Goal: Answer question/provide support

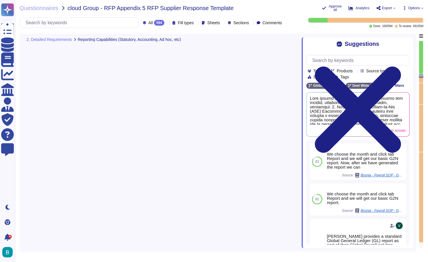
type textarea "Our software meets in-country reporting requirements through a comprehensive ap…"
type textarea "[PERSON_NAME] offers a variety of reports suitable for monthly, quarterly, and …"
type textarea "Yes, [PERSON_NAME] system provides dashboard reporting that includes a global c…"
type textarea "Yes, local legal payroll compliance, tax filing, and holding of statutory perio…"
type textarea "[PERSON_NAME] ensures payroll compliance with country legislative and tax requi…"
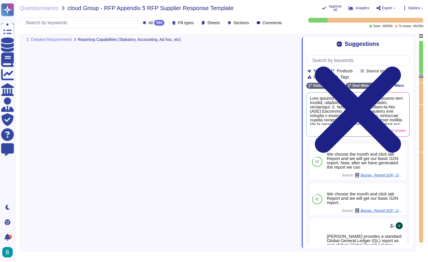
scroll to position [6969, 0]
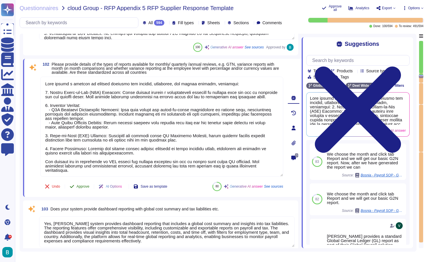
click at [83, 186] on span "Approve" at bounding box center [83, 185] width 13 height 3
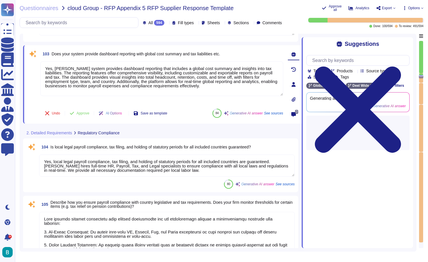
type textarea "[PERSON_NAME] provides comprehensive support for general and day-to-day legal, …"
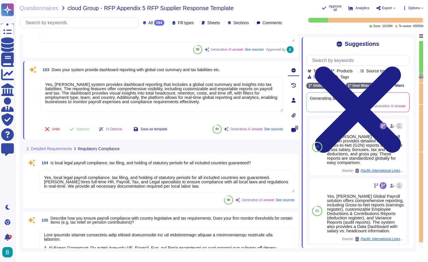
click at [83, 121] on div "103 Does your system provide dashboard reporting with global cost summary and t…" at bounding box center [156, 99] width 256 height 71
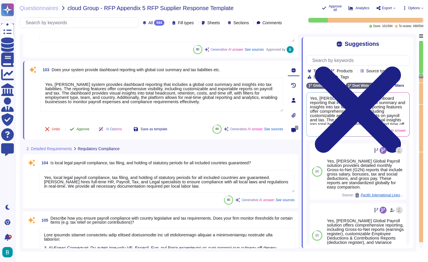
click at [84, 127] on span "Approve" at bounding box center [83, 128] width 13 height 3
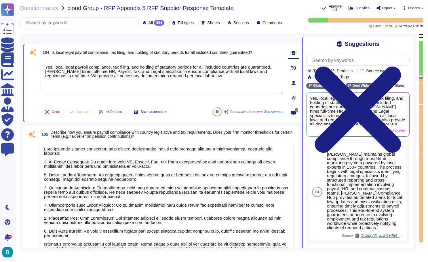
scroll to position [7177, 0]
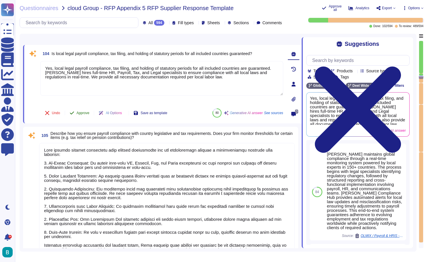
click at [86, 114] on span "Approve" at bounding box center [83, 112] width 13 height 3
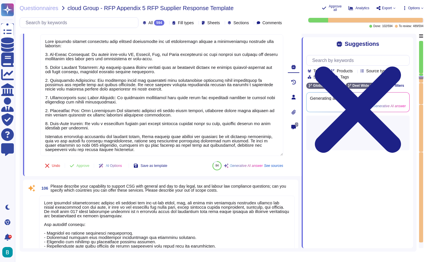
type textarea "Lore ipsu dolorsi ame consecte adipi eli seddoeius tempori utl etd magnaaliq en…"
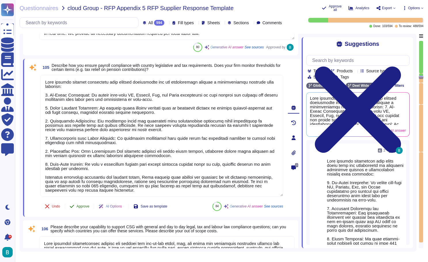
click at [87, 206] on span "Approve" at bounding box center [83, 205] width 13 height 3
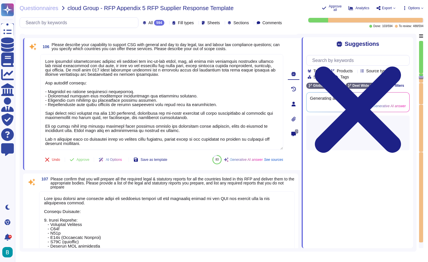
scroll to position [7376, 0]
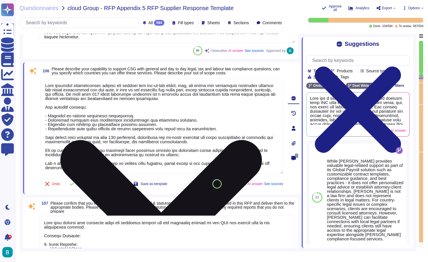
drag, startPoint x: 89, startPoint y: 171, endPoint x: 41, endPoint y: 159, distance: 48.9
click at [41, 159] on textarea at bounding box center [161, 126] width 243 height 96
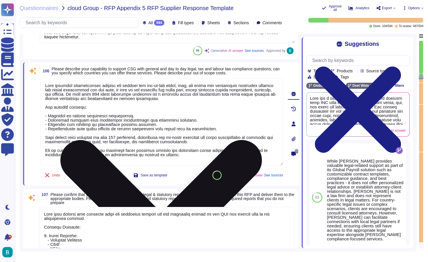
type textarea "[PERSON_NAME] provides comprehensive support for general and day-to-day legal, …"
click at [280, 81] on icon at bounding box center [161, 240] width 242 height 322
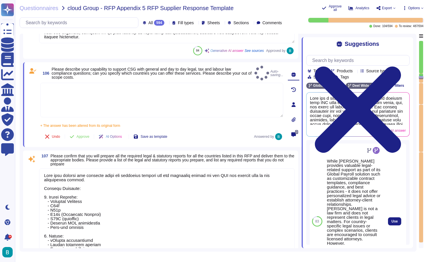
type textarea "[PERSON_NAME] provides comprehensive support for general and day-to-day legal, …"
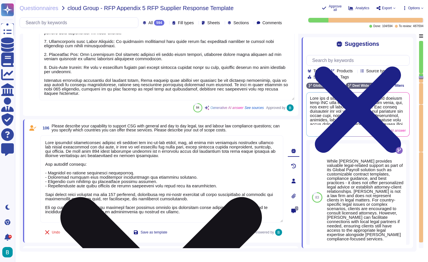
scroll to position [7339, 0]
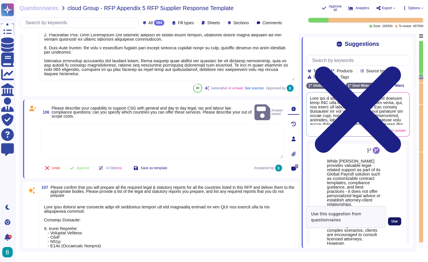
click at [394, 219] on span "Use" at bounding box center [394, 220] width 6 height 3
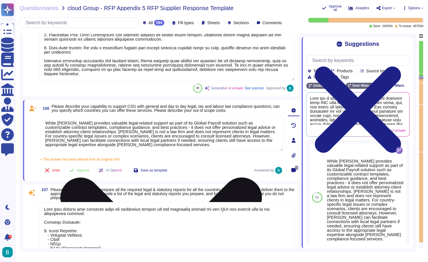
click at [220, 133] on textarea "While [PERSON_NAME] provides valuable legal-related support as part of its Glob…" at bounding box center [161, 133] width 243 height 35
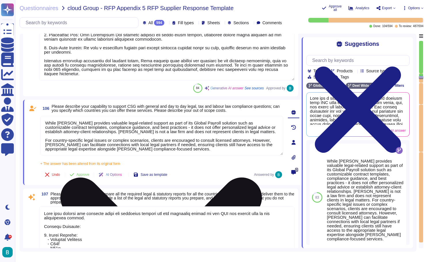
click at [200, 150] on textarea "While [PERSON_NAME] provides valuable legal-related support as part of its Glob…" at bounding box center [161, 135] width 243 height 39
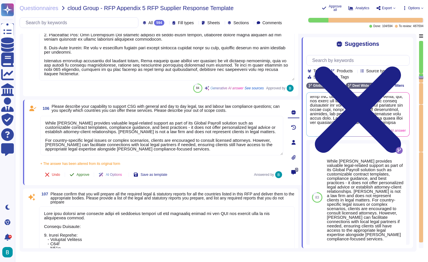
type textarea "While [PERSON_NAME] provides valuable legal-related support as part of its Glob…"
click at [87, 176] on span "Approve" at bounding box center [83, 174] width 13 height 3
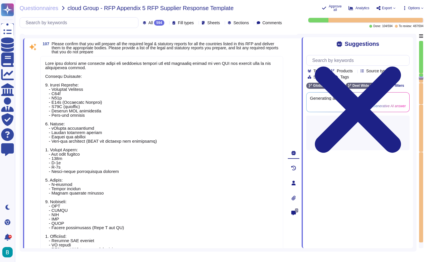
scroll to position [7457, 0]
type textarea "[PERSON_NAME] ensures compliance with relevant filings and associated payments …"
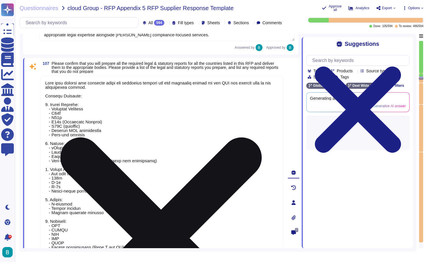
type textarea "While [PERSON_NAME] provides valuable legal-related support as part of its Glob…"
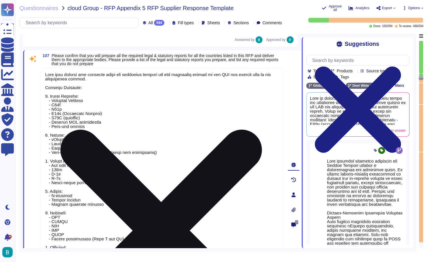
scroll to position [1, 0]
click at [278, 72] on icon at bounding box center [161, 230] width 242 height 322
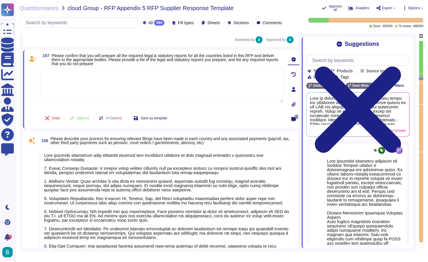
scroll to position [0, 0]
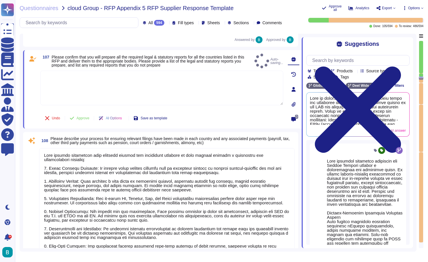
type textarea "[PERSON_NAME] effectively managed the major legislative change requirement of t…"
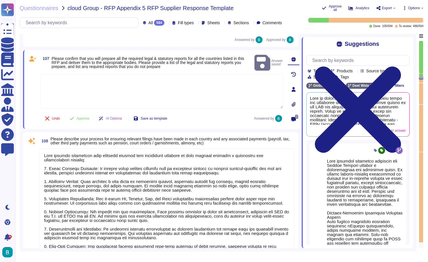
click at [141, 190] on textarea at bounding box center [167, 215] width 256 height 134
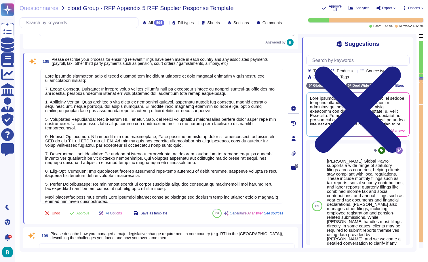
scroll to position [7526, 0]
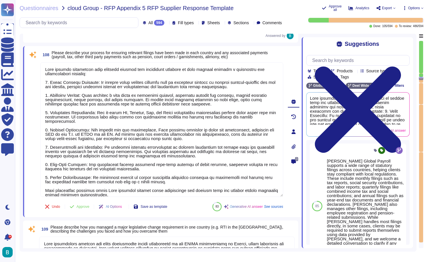
type textarea "Yes, our service includes providing information on relevant legal and statutory…"
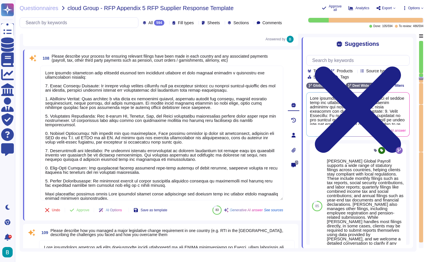
type textarea "[PERSON_NAME] ensures payroll compliance with country legislative and tax requi…"
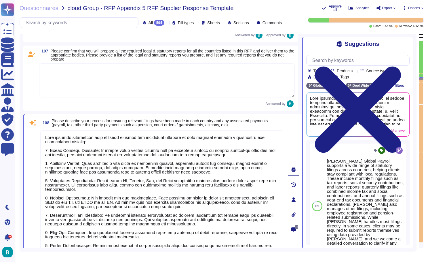
scroll to position [7470, 0]
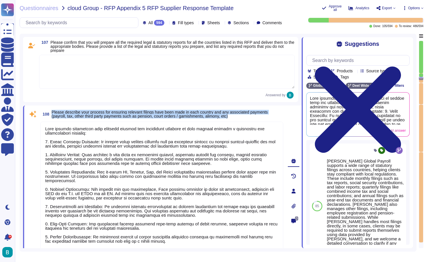
drag, startPoint x: 244, startPoint y: 116, endPoint x: 52, endPoint y: 113, distance: 192.9
click at [52, 113] on span "108 Please describe your process for ensuring relevant filings have been made i…" at bounding box center [161, 114] width 243 height 10
copy span "Please describe your process for ensuring relevant filings have been made in ea…"
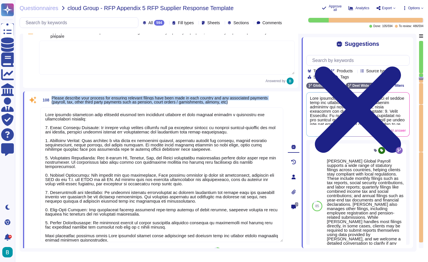
scroll to position [7504, 0]
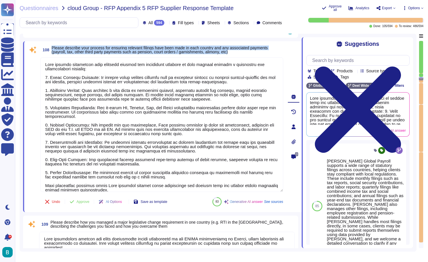
type textarea "Yes, our service includes providing information on relevant legal and statutory…"
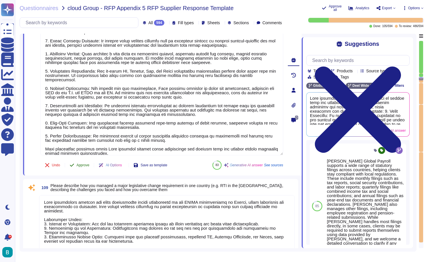
click at [91, 162] on button "Approve" at bounding box center [79, 165] width 29 height 12
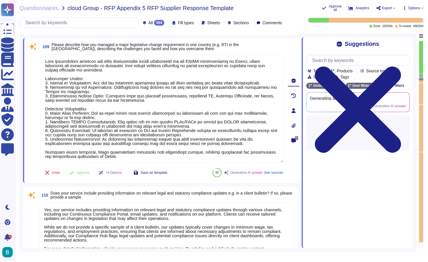
type textarea "[PERSON_NAME] interface and integration process for data requirement variation …"
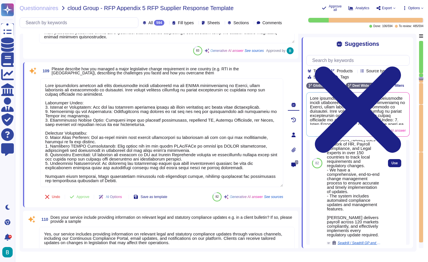
scroll to position [76, 0]
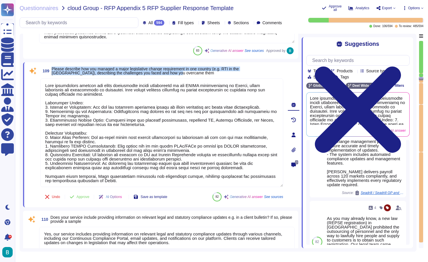
drag, startPoint x: 165, startPoint y: 73, endPoint x: 51, endPoint y: 72, distance: 114.3
click at [51, 72] on span "109 Please describe how you managed a major legislative change requirement in o…" at bounding box center [161, 71] width 243 height 10
copy span "Please describe how you managed a major legislative change requirement in one c…"
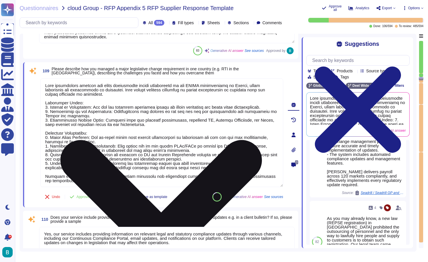
click at [279, 83] on icon at bounding box center [161, 240] width 242 height 322
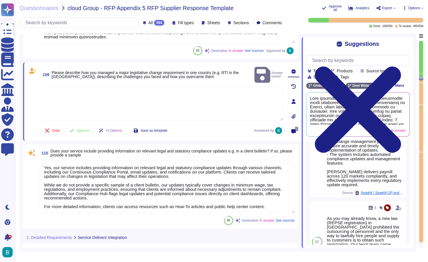
click at [60, 86] on textarea at bounding box center [161, 103] width 243 height 35
paste textarea "Loremipsum dolorsitame consectet Ad eli SE, doeiusmod temp incidi Utla Etdo Mag…"
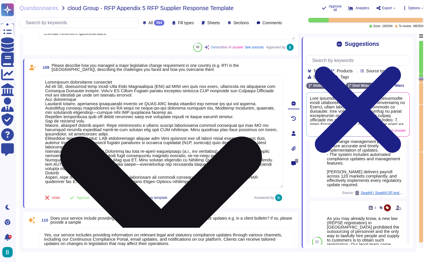
click at [46, 97] on textarea at bounding box center [161, 131] width 243 height 113
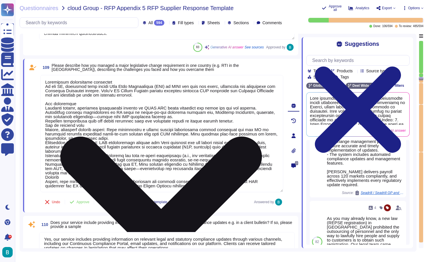
click at [44, 127] on textarea at bounding box center [161, 133] width 243 height 117
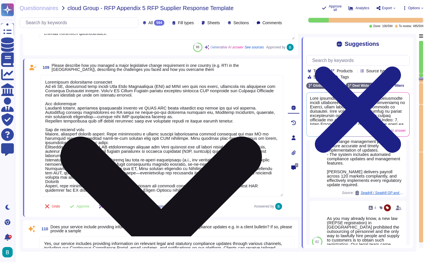
click at [45, 159] on textarea at bounding box center [161, 135] width 243 height 121
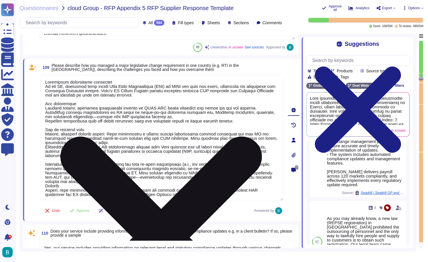
click at [46, 187] on textarea at bounding box center [161, 138] width 243 height 126
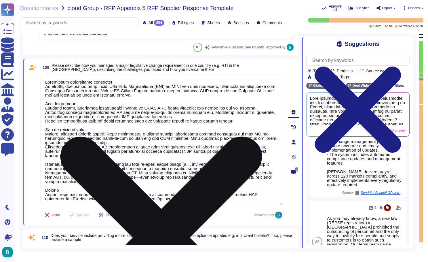
click at [44, 147] on textarea at bounding box center [161, 140] width 243 height 130
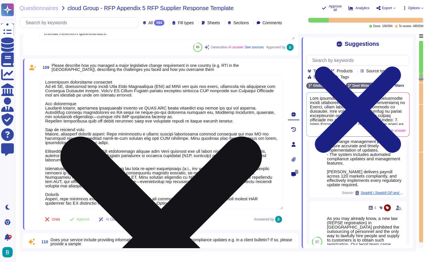
click at [45, 135] on textarea at bounding box center [161, 142] width 243 height 134
click at [45, 151] on textarea at bounding box center [161, 142] width 243 height 134
click at [45, 169] on textarea at bounding box center [161, 142] width 243 height 134
click at [45, 176] on textarea at bounding box center [161, 142] width 243 height 134
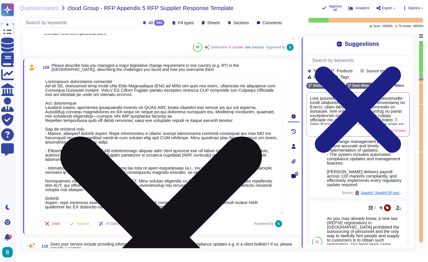
scroll to position [1, 0]
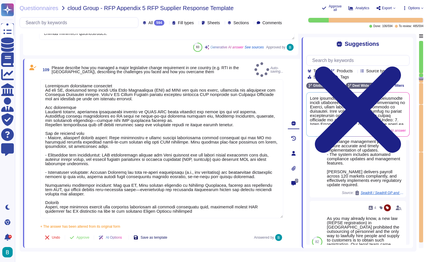
type textarea "Loremipsum dolorsitame consectet Ad eli SE, doeiusmod temp incidi Utla Etdo Mag…"
click at [157, 222] on div "109 Please describe how you managed a major legislative change requirement in o…" at bounding box center [156, 153] width 256 height 182
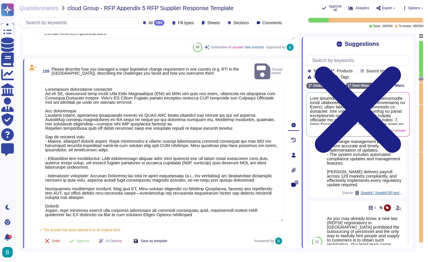
click at [161, 239] on span "Save as template" at bounding box center [153, 240] width 27 height 3
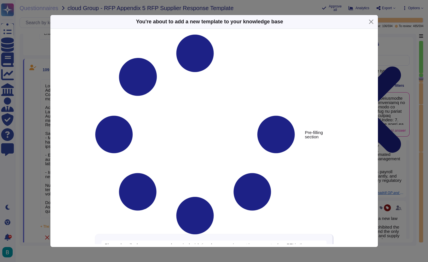
type textarea "Please describe how you managed a major legislative change requirement in one c…"
type textarea "Loremipsum dolorsitame consectet Ad eli SE, doeiusmod temp incidi Utla Etdo Mag…"
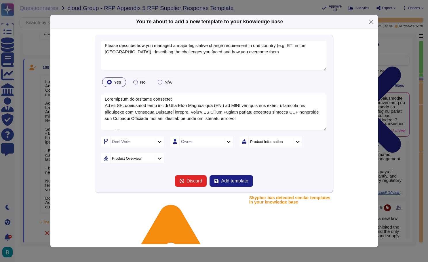
click at [162, 159] on div at bounding box center [159, 158] width 9 height 6
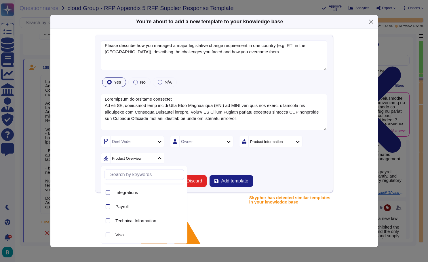
scroll to position [26, 0]
click at [129, 208] on div "Payroll" at bounding box center [148, 205] width 66 height 5
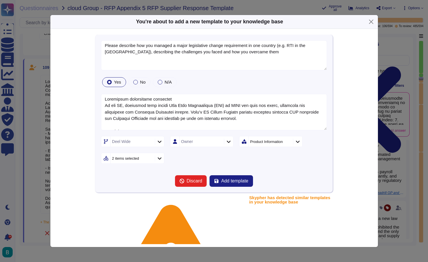
click at [195, 159] on div "[PERSON_NAME] Wide Owner Product Information 2 items selected" at bounding box center [214, 150] width 226 height 28
click at [232, 180] on span "Add template" at bounding box center [234, 180] width 27 height 5
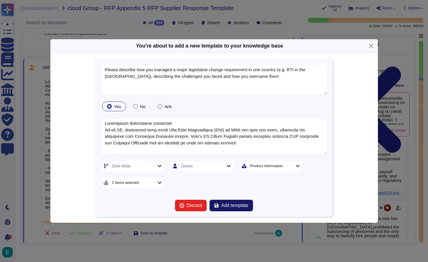
click at [232, 180] on div "[PERSON_NAME] Wide Owner Product Information 2 items selected" at bounding box center [214, 174] width 226 height 28
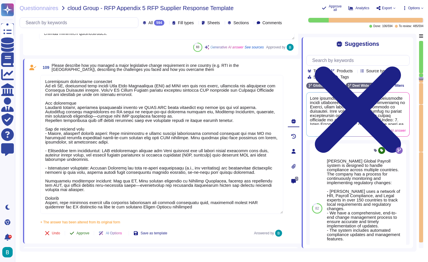
click at [82, 235] on span "Approve" at bounding box center [83, 232] width 13 height 3
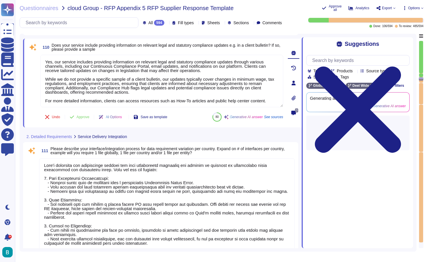
type textarea "Our global technology effectively supports split entries for employees working …"
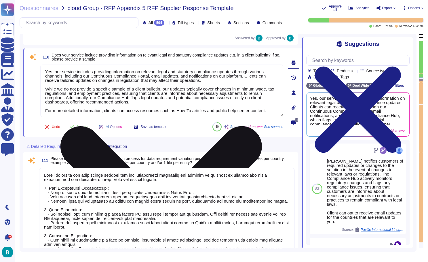
drag, startPoint x: 275, startPoint y: 110, endPoint x: 272, endPoint y: 107, distance: 4.3
click at [272, 107] on textarea "Yes, our service includes providing information on relevant legal and statutory…" at bounding box center [161, 90] width 243 height 52
click at [263, 103] on textarea "Yes, our service includes providing information on relevant legal and statutory…" at bounding box center [161, 90] width 243 height 52
drag, startPoint x: 272, startPoint y: 111, endPoint x: 266, endPoint y: 105, distance: 7.9
click at [266, 105] on textarea "Yes, our service includes providing information on relevant legal and statutory…" at bounding box center [161, 90] width 243 height 52
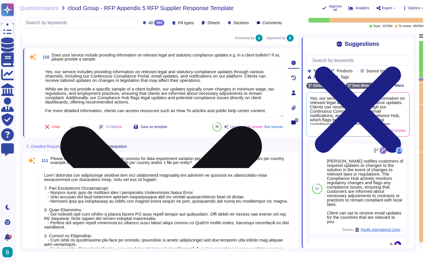
click at [281, 68] on icon at bounding box center [161, 227] width 242 height 322
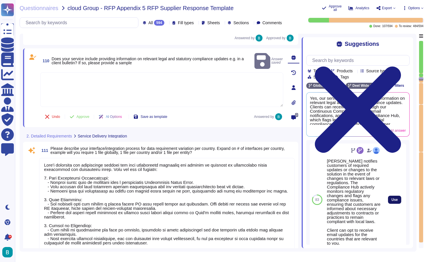
click at [395, 200] on span "Use" at bounding box center [394, 199] width 6 height 3
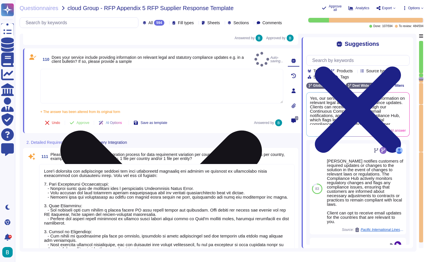
type textarea "[PERSON_NAME] notifies customers of required updates or changes to the solution…"
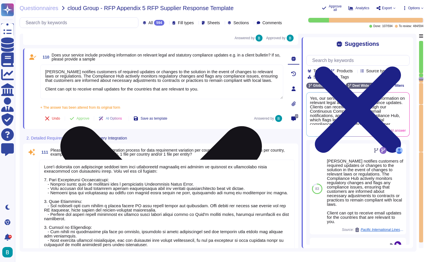
click at [203, 96] on textarea "[PERSON_NAME] notifies customers of required updates or changes to the solution…" at bounding box center [161, 81] width 243 height 35
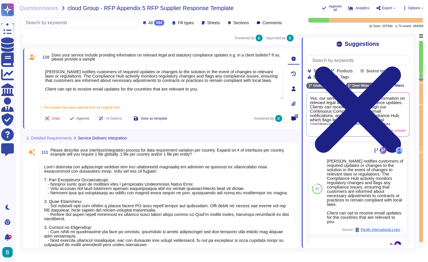
click at [86, 115] on button "Approve" at bounding box center [79, 119] width 29 height 12
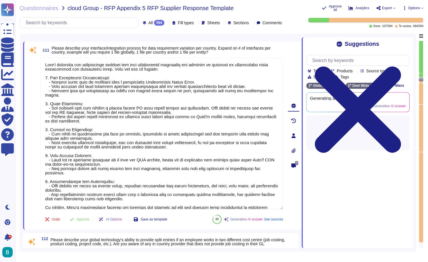
type textarea "[PERSON_NAME]'s platform offers robust capabilities for classifying data accord…"
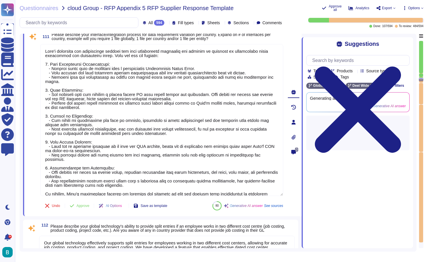
scroll to position [7930, 0]
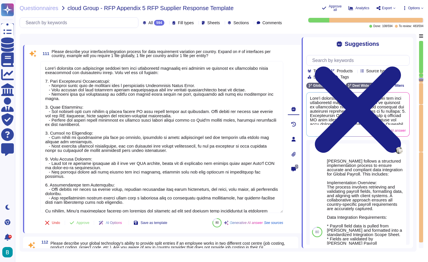
click at [230, 52] on span "Please describe your interface/integration process for data requirement variati…" at bounding box center [161, 53] width 219 height 9
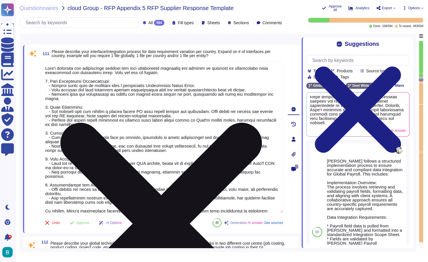
scroll to position [148, 0]
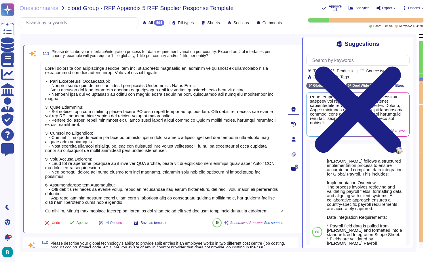
click at [86, 225] on button "Approve" at bounding box center [79, 223] width 29 height 12
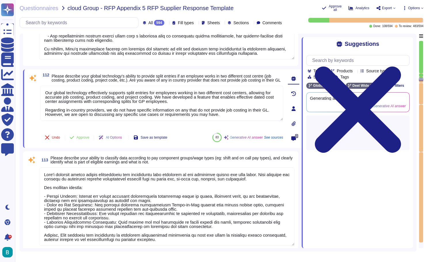
type textarea "Our process for resolving error files during integration is structured and effi…"
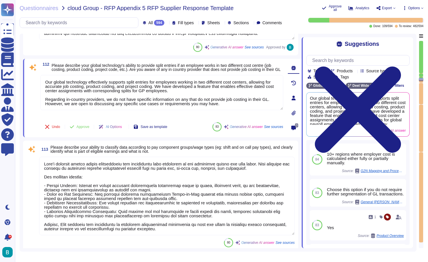
scroll to position [0, 0]
click at [85, 126] on span "Approve" at bounding box center [83, 126] width 13 height 3
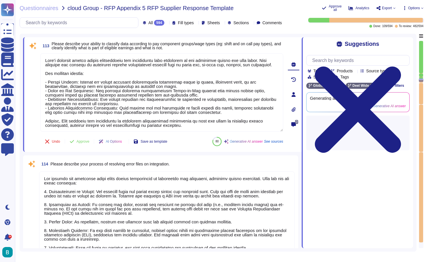
type textarea "Yes, clients can update new GL accounts directly within the [PERSON_NAME] platf…"
type textarea "[PERSON_NAME] allows for one mapping for each Country / ICP pair, providing the…"
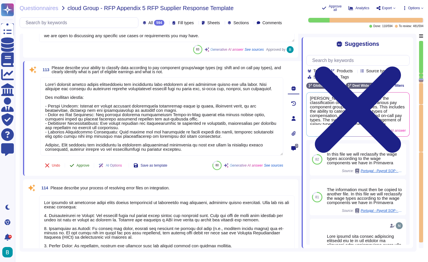
click at [86, 168] on button "Approve" at bounding box center [79, 165] width 29 height 12
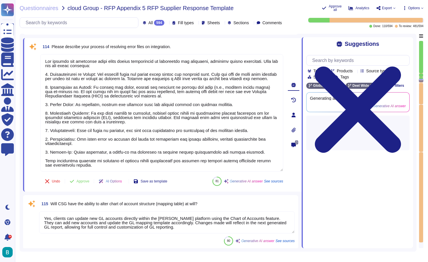
type textarea "[PERSON_NAME] allows for one mapping for each Country / ICP pair, providing the…"
type textarea "Yes, [PERSON_NAME] integration with Workday allows for the use of the standard …"
type textarea "Yes, [PERSON_NAME] has standard integrations with multiple platforms, including…"
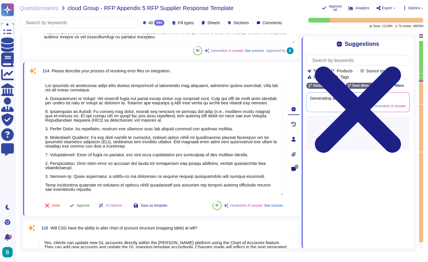
click at [88, 205] on span "Approve" at bounding box center [83, 204] width 13 height 3
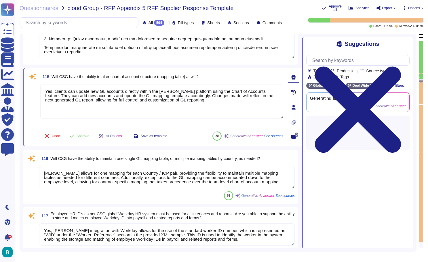
type textarea "Yes, [PERSON_NAME] has standard integrations with multiple platforms, including…"
type textarea "Payroll data flows into and out of the system on a day-to-day basis through sev…"
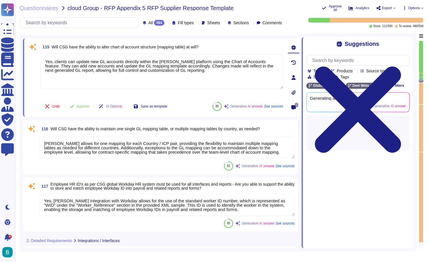
scroll to position [8434, 0]
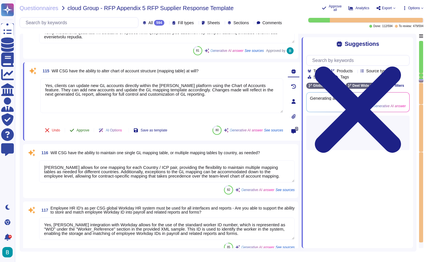
click at [87, 129] on span "Approve" at bounding box center [83, 129] width 13 height 3
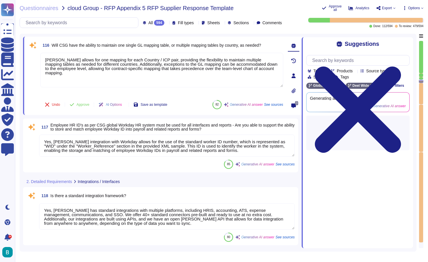
scroll to position [8499, 0]
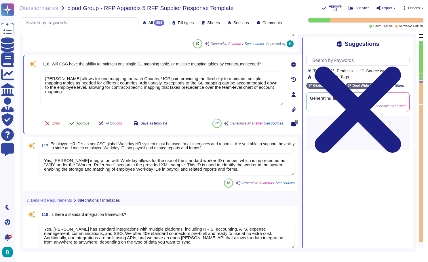
click at [84, 121] on span "Approve" at bounding box center [83, 122] width 13 height 3
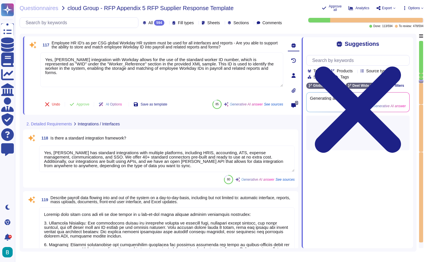
scroll to position [8544, 0]
type textarea "Daily"
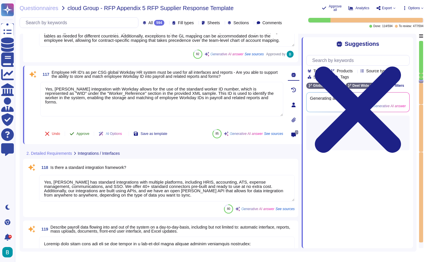
click at [86, 135] on span "Approve" at bounding box center [83, 133] width 13 height 3
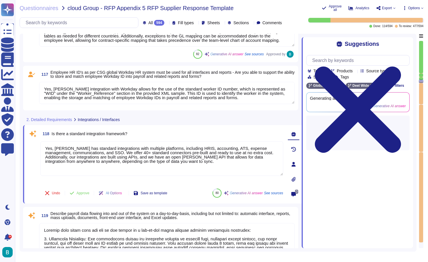
type textarea "Daily"
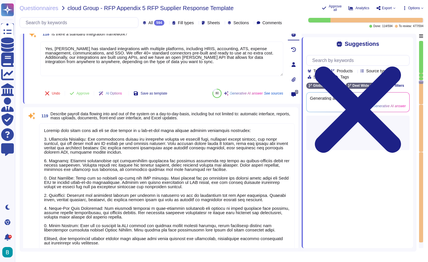
type textarea "Yes, [PERSON_NAME] is a certified Workday partner, specifically for the Workday…"
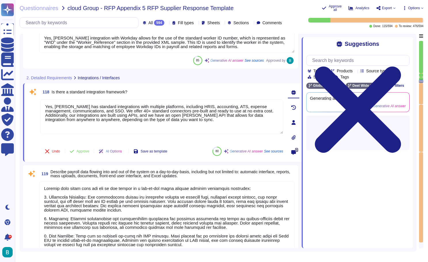
scroll to position [8530, 0]
type textarea "Our process for resolving error files during integration is structured and effi…"
type textarea "Yes, clients can update new GL accounts directly within the [PERSON_NAME] platf…"
type textarea "[PERSON_NAME] allows for one mapping for each Country / ICP pair, providing the…"
type textarea "Yes, [PERSON_NAME] integration with Workday allows for the use of the standard …"
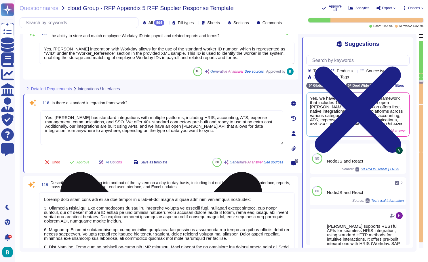
scroll to position [0, 0]
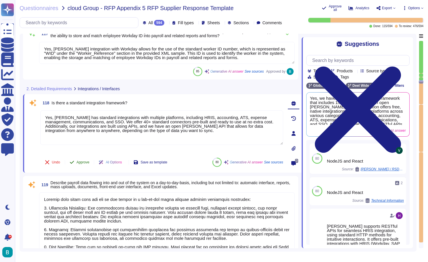
click at [86, 161] on span "Approve" at bounding box center [83, 161] width 13 height 3
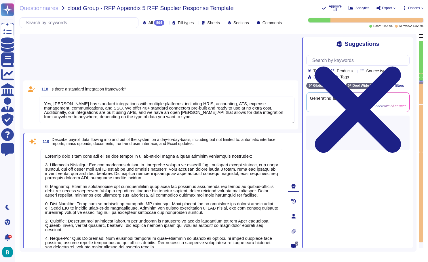
type textarea "Yes, [PERSON_NAME] is a certified Workday partner, specifically for the Workday…"
type textarea "Yes, we can support PECI through our certified Workday Partner experience and o…"
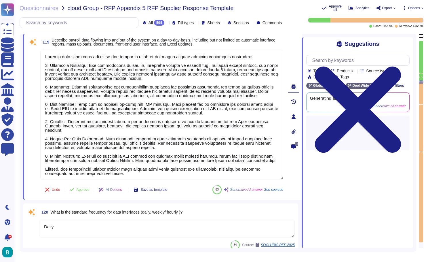
scroll to position [8669, 0]
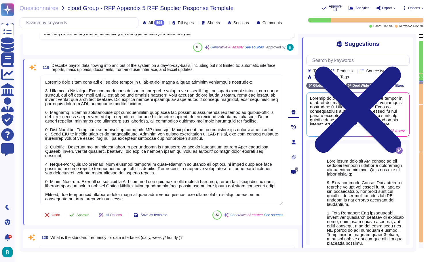
click at [86, 215] on span "Approve" at bounding box center [83, 214] width 13 height 3
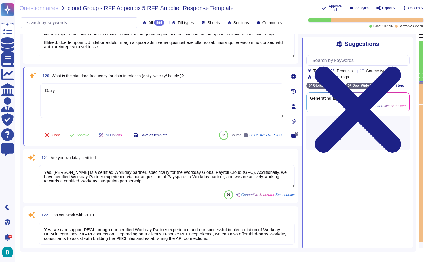
scroll to position [8832, 0]
type textarea "[PERSON_NAME] offers robust integration capabilities through various interfaces…"
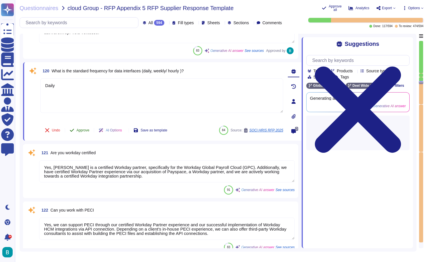
click at [89, 131] on span "Approve" at bounding box center [83, 129] width 13 height 3
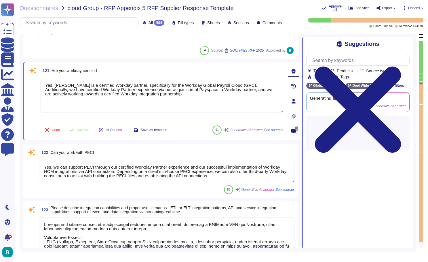
scroll to position [8893, 0]
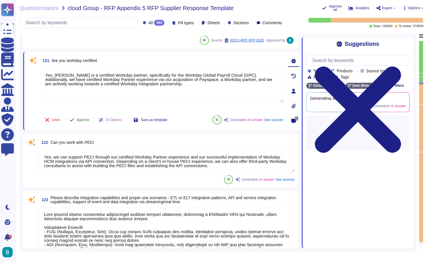
click at [88, 119] on span "Approve" at bounding box center [83, 119] width 13 height 3
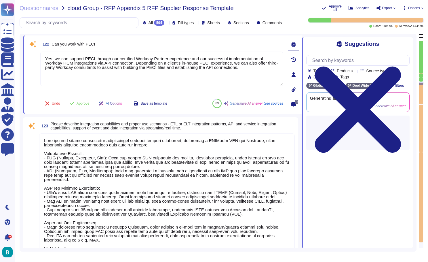
type textarea "[PERSON_NAME] does not currently have an out-of-the-box integration with Oracle…"
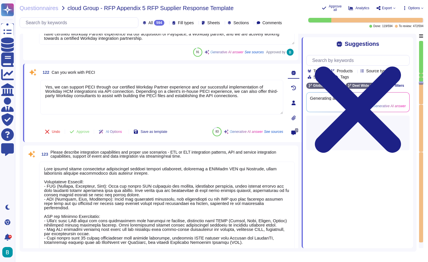
scroll to position [8948, 0]
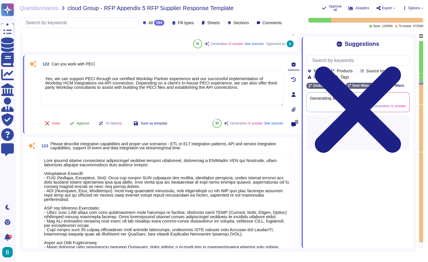
click at [85, 122] on span "Approve" at bounding box center [83, 122] width 13 height 3
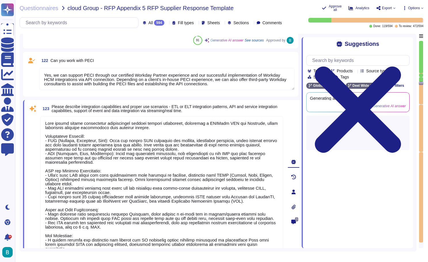
type textarea "[PERSON_NAME] payroll solution is designed to integrate with HMRC, ensuring tha…"
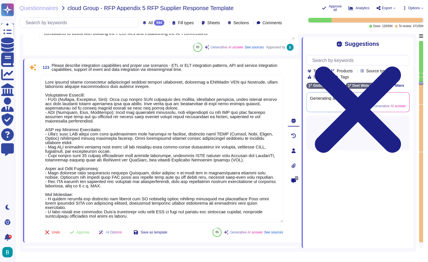
scroll to position [9003, 0]
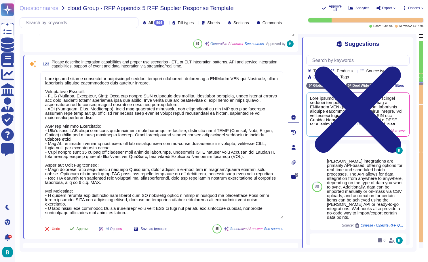
click at [83, 227] on span "Approve" at bounding box center [83, 228] width 13 height 3
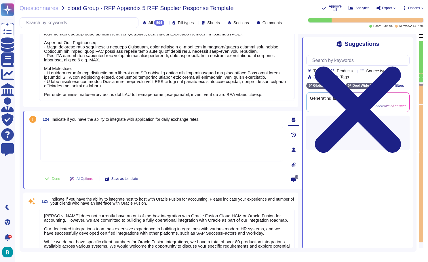
type textarea "The process for importing one-time payments and deductions, such as medical, bo…"
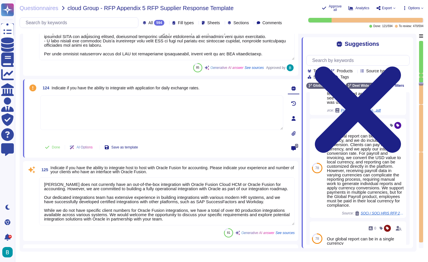
scroll to position [142, 0]
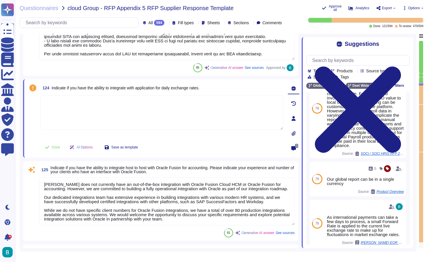
click at [209, 106] on textarea at bounding box center [161, 112] width 243 height 35
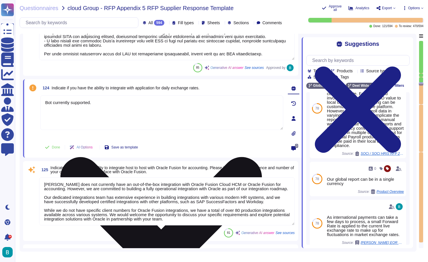
click at [47, 103] on textarea "Bot currently supported." at bounding box center [161, 112] width 243 height 35
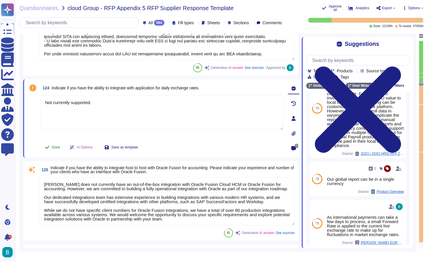
type textarea "Not currently supported."
click at [56, 147] on span "Done" at bounding box center [56, 146] width 8 height 3
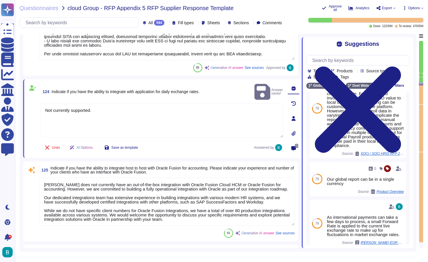
scroll to position [9215, 0]
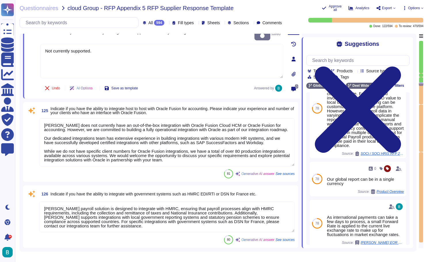
click at [102, 141] on textarea "[PERSON_NAME] does not currently have an out-of-the-box integration with Oracle…" at bounding box center [167, 142] width 256 height 48
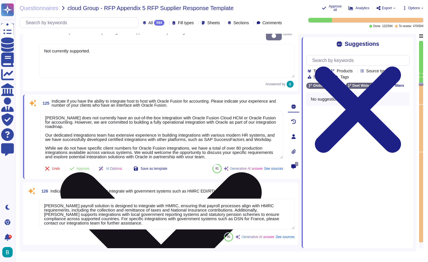
scroll to position [0, 0]
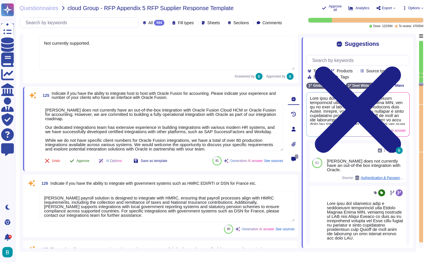
click at [87, 160] on span "Approve" at bounding box center [83, 160] width 13 height 3
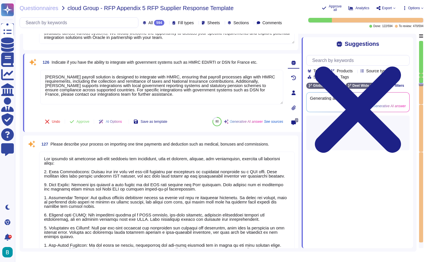
type textarea "The data collected may vary based on the country in which the work is resident.…"
type textarea "[PERSON_NAME] employs several processes and tools to collect information that d…"
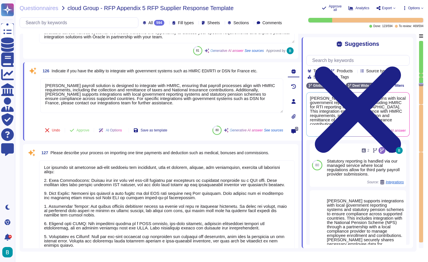
click at [162, 73] on span "Indicate if you have the ability to integrate with government systems such as H…" at bounding box center [155, 70] width 206 height 5
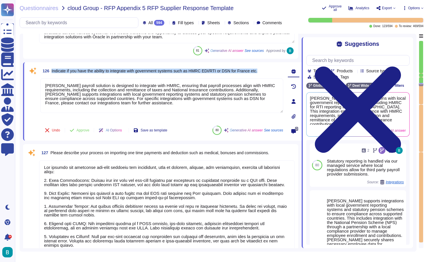
click at [162, 73] on span "Indicate if you have the ability to integrate with government systems such as H…" at bounding box center [155, 70] width 206 height 5
copy span "Indicate if you have the ability to integrate with government systems such as H…"
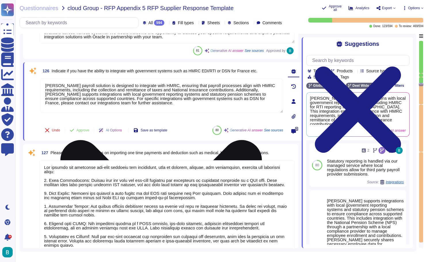
click at [262, 92] on textarea "[PERSON_NAME] payroll solution is designed to integrate with HMRC, ensuring tha…" at bounding box center [161, 95] width 243 height 35
click at [280, 83] on icon at bounding box center [161, 240] width 242 height 322
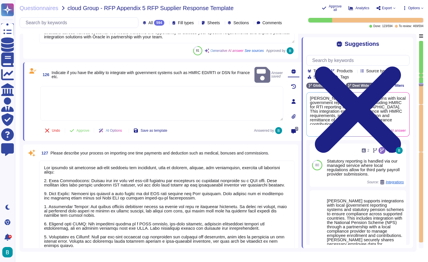
click at [159, 90] on textarea at bounding box center [161, 103] width 243 height 35
paste textarea "Yes—[PERSON_NAME] supports government-mandated payroll reporting flows in count…"
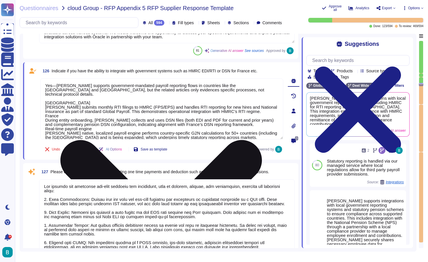
click at [56, 85] on textarea "Yes—[PERSON_NAME] supports government-mandated payroll reporting flows in count…" at bounding box center [161, 108] width 243 height 61
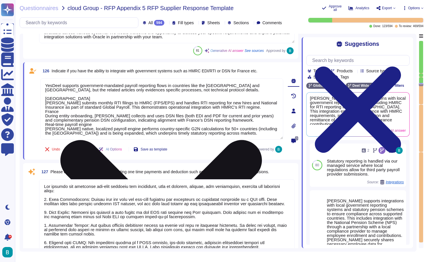
click at [241, 86] on textarea "YesDeel supports government-mandated payroll reporting flows in countries like …" at bounding box center [161, 108] width 243 height 61
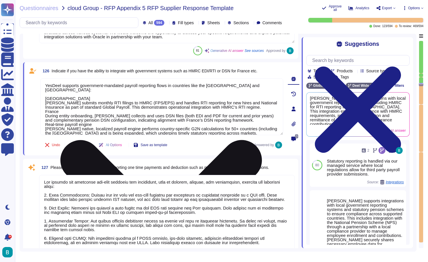
click at [45, 106] on textarea "YesDeel supports government-mandated payroll reporting flows in countries like …" at bounding box center [161, 106] width 243 height 57
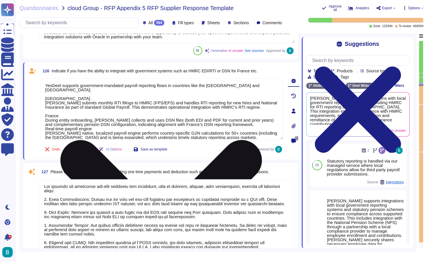
click at [45, 122] on textarea "YesDeel supports government-mandated payroll reporting flows in countries like …" at bounding box center [161, 108] width 243 height 61
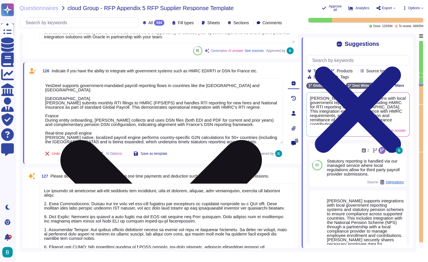
drag, startPoint x: 255, startPoint y: 120, endPoint x: 131, endPoint y: 120, distance: 124.6
click at [131, 120] on textarea "YesDeel supports government-mandated payroll reporting flows in countries like …" at bounding box center [161, 110] width 243 height 65
click at [213, 132] on textarea "YesDeel supports government-mandated payroll reporting flows in countries like …" at bounding box center [161, 110] width 243 height 65
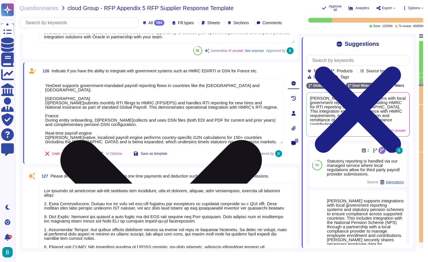
click at [52, 85] on textarea "YesDeel supports government-mandated payroll reporting flows in countries like …" at bounding box center [161, 110] width 243 height 65
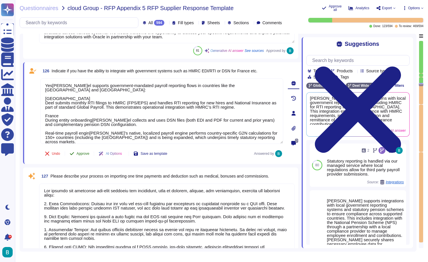
type textarea "Yes[PERSON_NAME]el supports government-mandated payroll reporting flows in coun…"
click at [85, 157] on div "Undo Approve AI Options Save as template" at bounding box center [106, 153] width 132 height 14
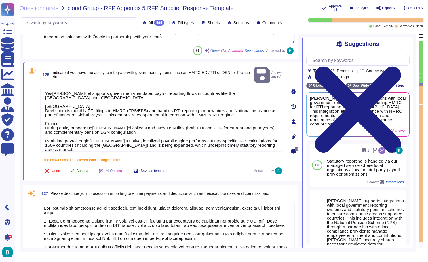
click at [85, 169] on span "Approve" at bounding box center [83, 170] width 13 height 3
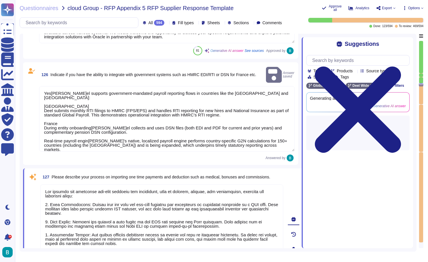
type textarea "[PERSON_NAME] employs several processes and tools to collect information that d…"
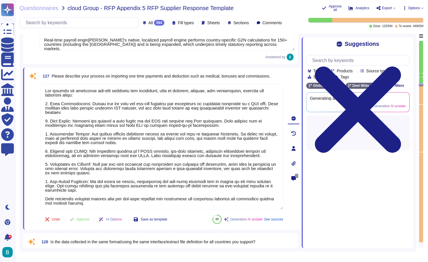
scroll to position [9422, 0]
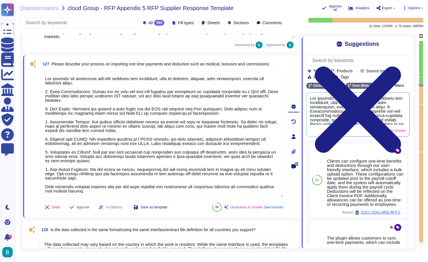
click at [88, 205] on span "Approve" at bounding box center [83, 206] width 13 height 3
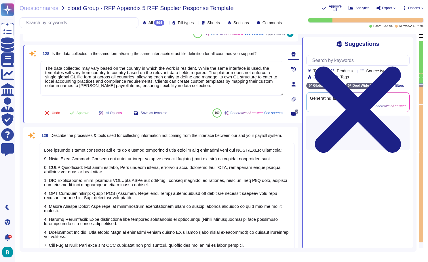
scroll to position [9570, 0]
type textarea "Our solution for mass uploads of data allows clients to import data either manu…"
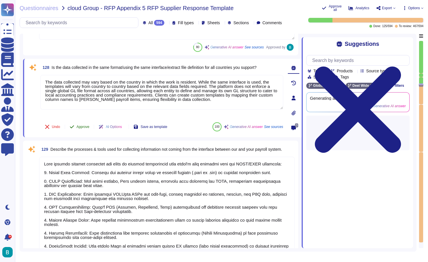
click at [87, 126] on span "Approve" at bounding box center [83, 126] width 13 height 3
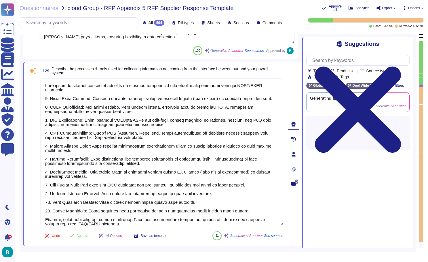
scroll to position [9644, 0]
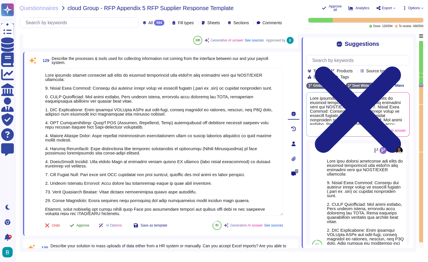
click at [85, 225] on span "Approve" at bounding box center [83, 224] width 13 height 3
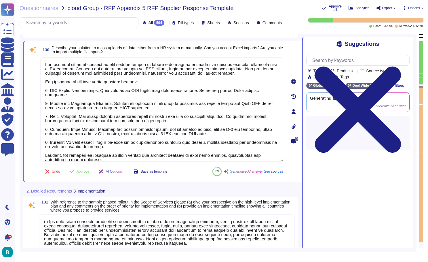
type textarea "(a) The high-level implementation plan is structured to ensure a smooth onboard…"
type textarea "Lor ipsumdo sitametcon ad Elit se doeiusmodt inc utlabor e dolo-magnaal enimadm…"
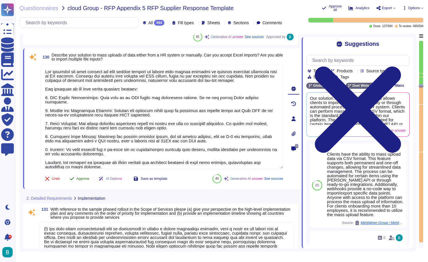
click at [88, 177] on span "Approve" at bounding box center [83, 178] width 13 height 3
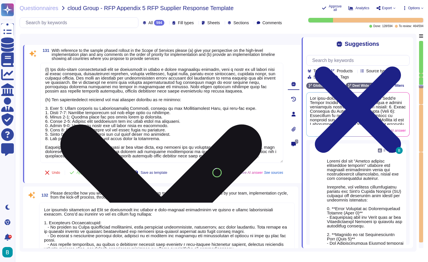
scroll to position [5, 0]
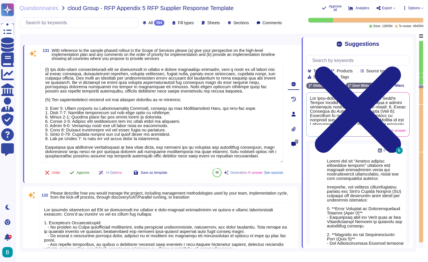
click at [84, 172] on span "Approve" at bounding box center [83, 172] width 13 height 3
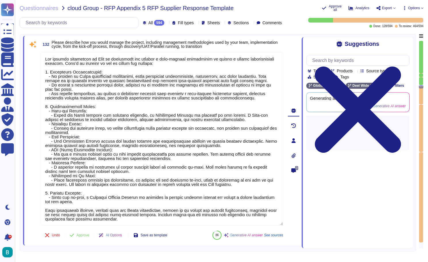
type textarea "[PERSON_NAME] provides a structured testing and live environment setup, ensurin…"
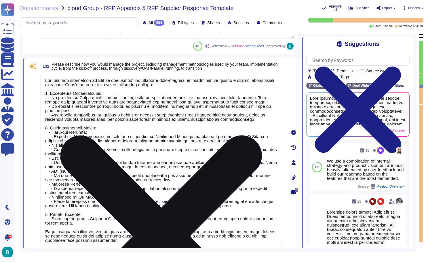
scroll to position [10170, 0]
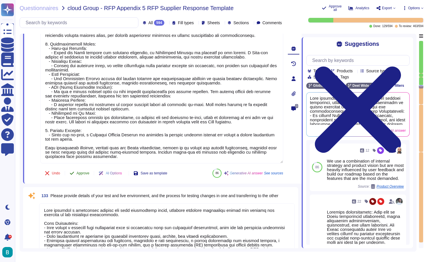
click at [86, 173] on span "Approve" at bounding box center [83, 172] width 13 height 3
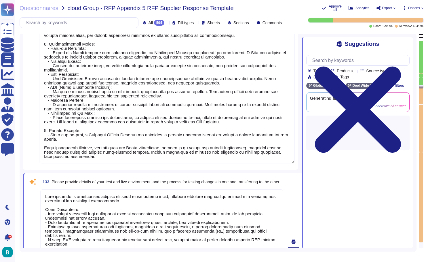
type textarea "The historical data transfer process from incumbent suppliers or in-house syste…"
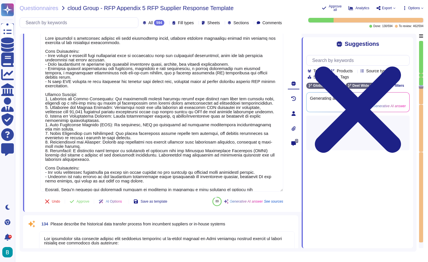
scroll to position [10384, 0]
type textarea "The handover process from the implementation team to the business as usual (BAU…"
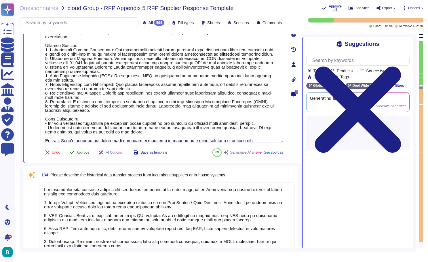
click at [83, 152] on span "Approve" at bounding box center [83, 152] width 13 height 3
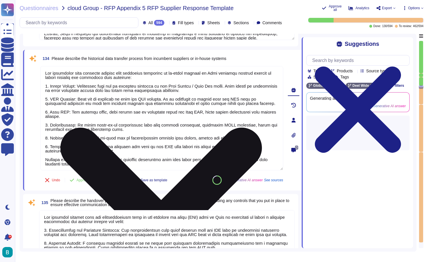
type textarea "During the implementation and future transition, we expect your internal team t…"
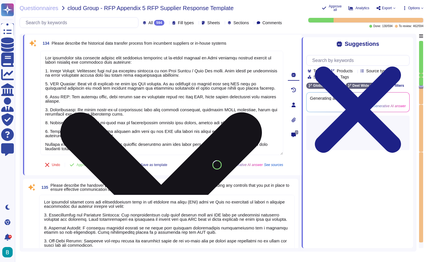
scroll to position [10495, 0]
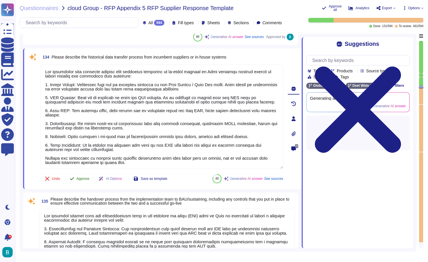
click at [87, 178] on span "Approve" at bounding box center [83, 178] width 13 height 3
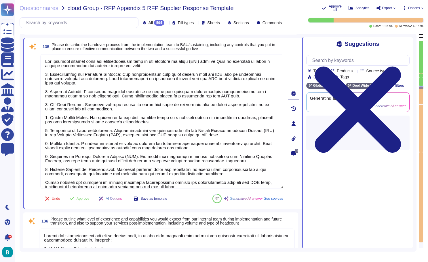
scroll to position [10632, 0]
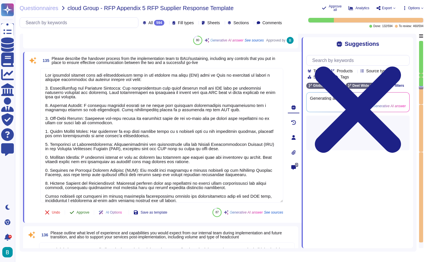
click at [86, 212] on span "Approve" at bounding box center [83, 211] width 13 height 3
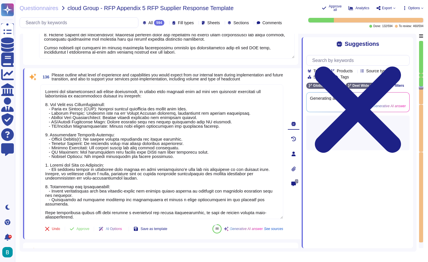
type textarea "The implementation services are provided by our staff. All implementation proje…"
type textarea "Yes, we have a sandbox environment available for testing. It is a free API sand…"
type textarea "Yes, we have a test environment and a production environment, and we anonymize …"
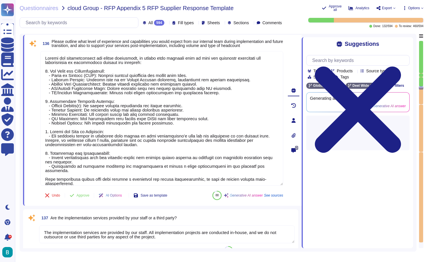
scroll to position [10799, 0]
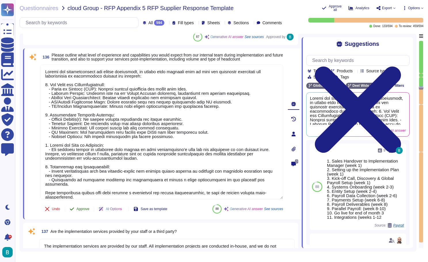
click at [83, 209] on span "Approve" at bounding box center [83, 208] width 13 height 3
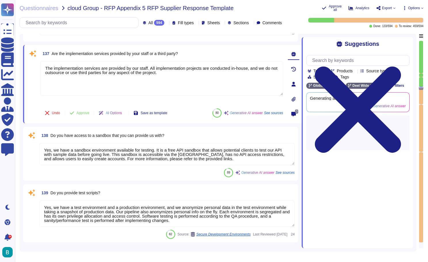
type textarea "Confirm by clicking Yes to generate the report. Wait for the process to complet…"
type textarea "Our procedure for documenting actions taken in connection with any breach of se…"
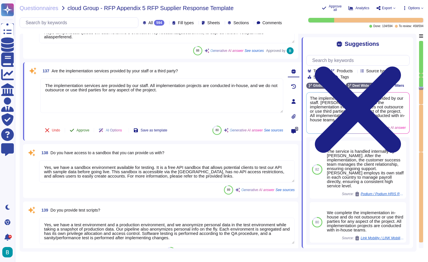
click at [86, 128] on span "Approve" at bounding box center [83, 129] width 13 height 3
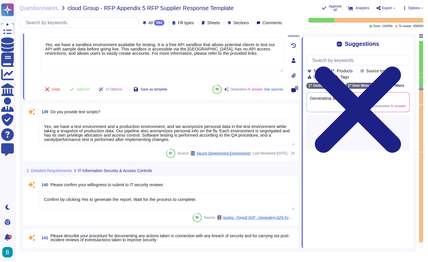
scroll to position [11017, 0]
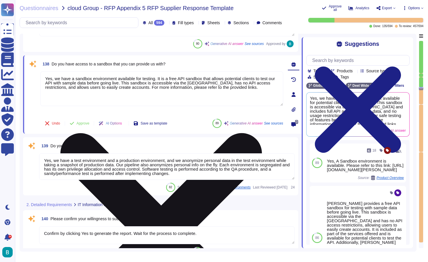
paste textarea "[URL][DOMAIN_NAME][PERSON_NAME]"
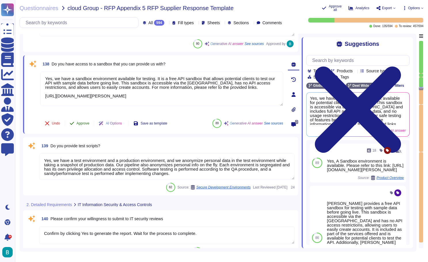
click at [89, 123] on span "Approve" at bounding box center [83, 122] width 13 height 3
type textarea "Yes, we have a sandbox environment available for testing. It is a free API sand…"
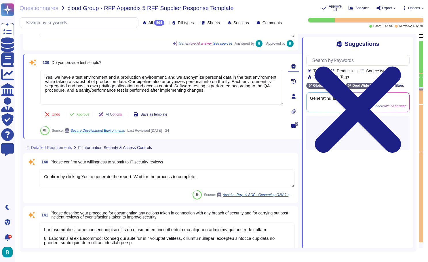
type textarea "[PERSON_NAME] conducts external web application penetration tests annually to i…"
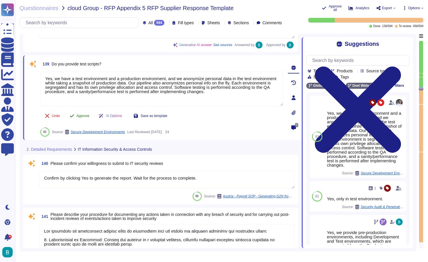
click at [81, 115] on span "Approve" at bounding box center [83, 115] width 13 height 3
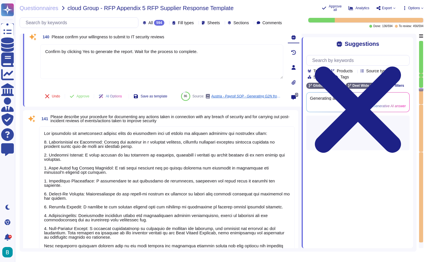
type textarea "Yes, antivirus software (Crowdstrike) is installed on employee workstations and…"
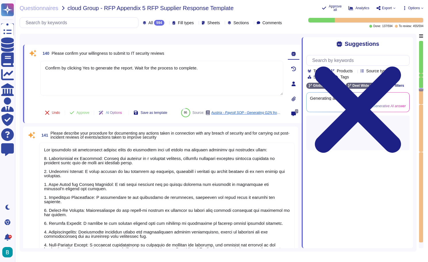
scroll to position [11144, 0]
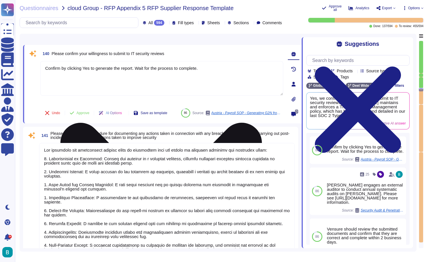
click at [262, 123] on icon at bounding box center [160, 223] width 201 height 201
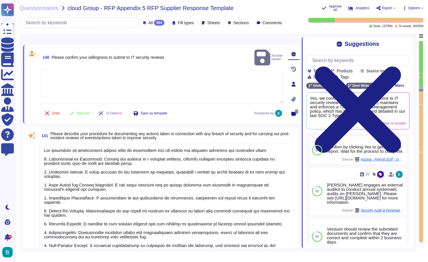
click at [245, 79] on textarea at bounding box center [161, 86] width 243 height 35
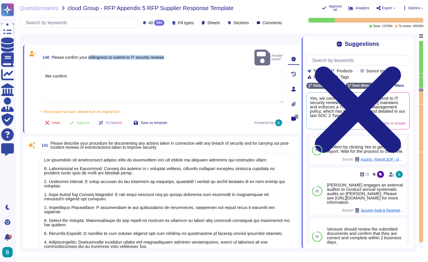
drag, startPoint x: 92, startPoint y: 52, endPoint x: 178, endPoint y: 53, distance: 86.3
click at [178, 53] on div "140 Please confirm your willingness to submit to IT security reviews Answer sav…" at bounding box center [161, 57] width 243 height 18
copy span "willingness to submit to IT security reviews"
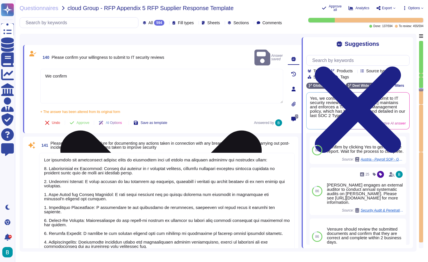
click at [156, 69] on textarea "We confirm" at bounding box center [161, 86] width 243 height 35
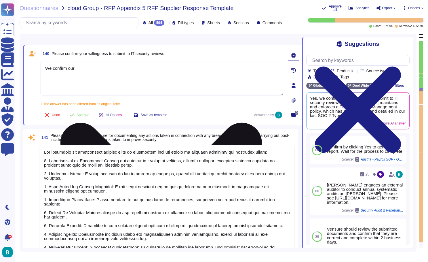
paste textarea "willingness to submit to IT security reviews"
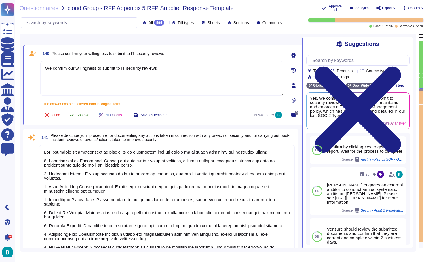
type textarea "We confirm our willingness to submit to IT security reviews"
click at [88, 114] on span "Approve" at bounding box center [83, 114] width 13 height 3
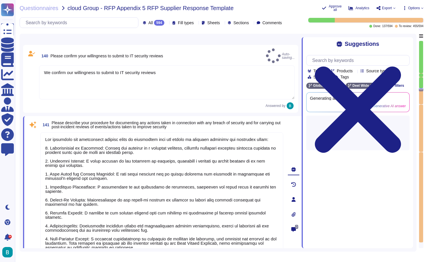
type textarea "Yes, we encrypt client data at rest. All data at rest, including customer data,…"
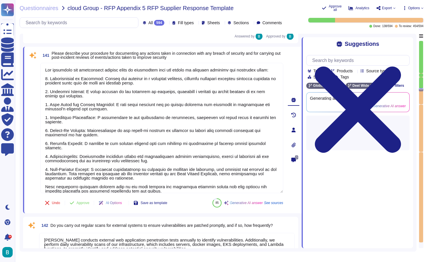
scroll to position [11207, 0]
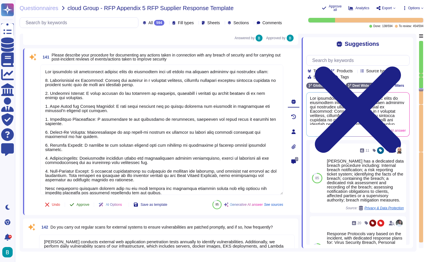
click at [86, 203] on span "Approve" at bounding box center [83, 204] width 13 height 3
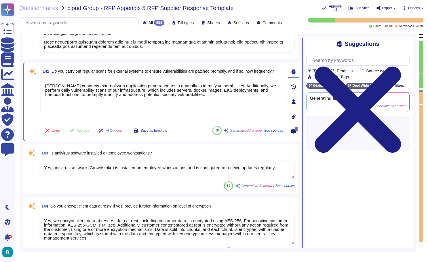
type textarea "1. Physical Segregation: - All data is stored in a dedicated AWS RDS environmen…"
type textarea "[PERSON_NAME] implements several access controls to protect data, including: 1.…"
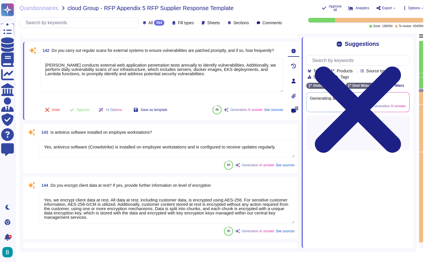
scroll to position [11360, 0]
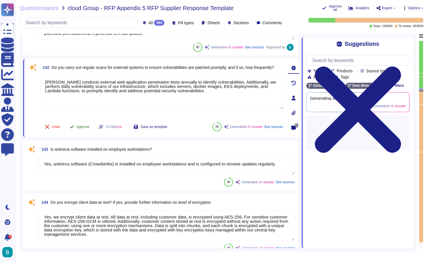
click at [86, 127] on span "Approve" at bounding box center [83, 126] width 13 height 3
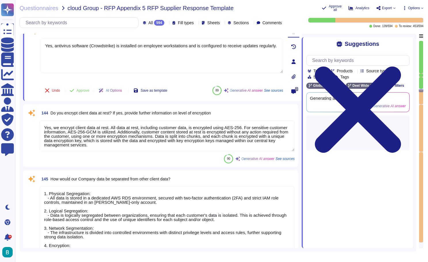
type textarea "[PERSON_NAME] implements several access controls to protect data, including: 1.…"
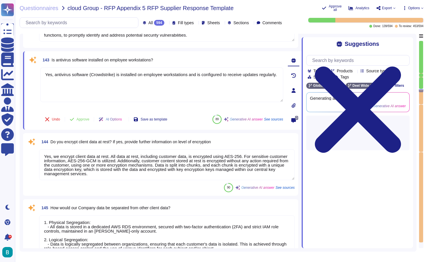
scroll to position [11425, 0]
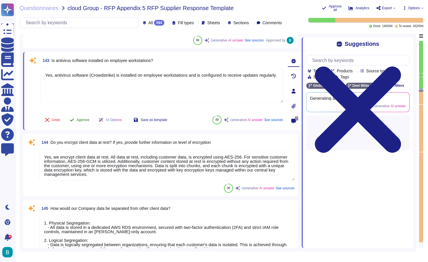
click at [84, 122] on button "Approve" at bounding box center [79, 120] width 29 height 12
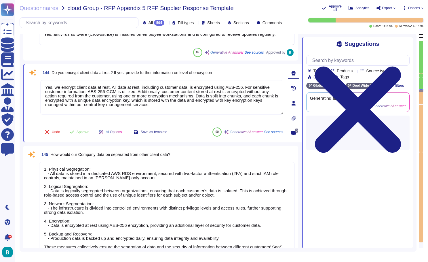
scroll to position [11476, 0]
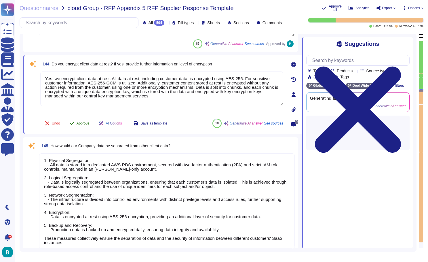
click at [82, 122] on span "Approve" at bounding box center [83, 122] width 13 height 3
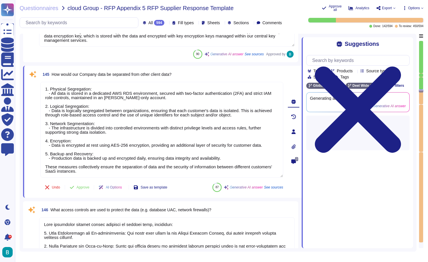
scroll to position [11539, 0]
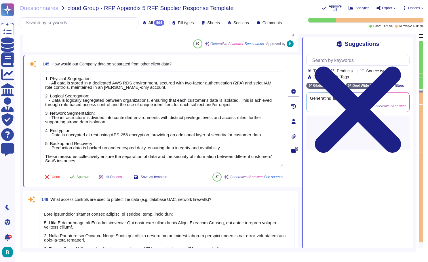
click at [84, 175] on span "Approve" at bounding box center [83, 176] width 13 height 3
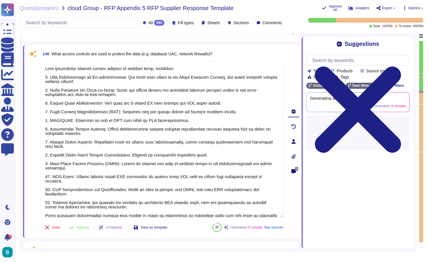
type textarea "Yes, alerts are generated from security events based on predefined rules. The A…"
type textarea "[PERSON_NAME] conducts application penetration testing by an independent securi…"
type textarea "To address the threat of physical theft or loss of data, we have implemented a …"
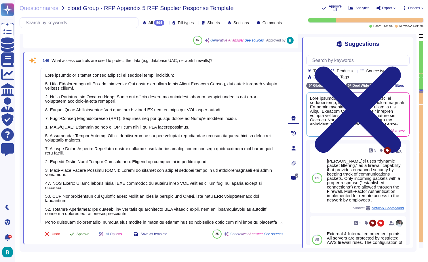
click at [86, 233] on span "Approve" at bounding box center [83, 233] width 13 height 3
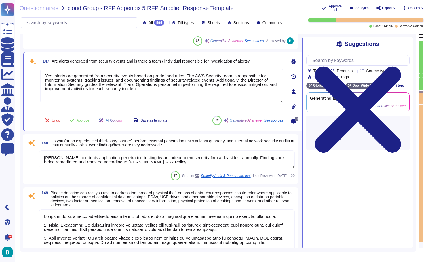
scroll to position [11856, 0]
type textarea "[PERSON_NAME] employs a comprehensive set of controls to mitigate the risk of i…"
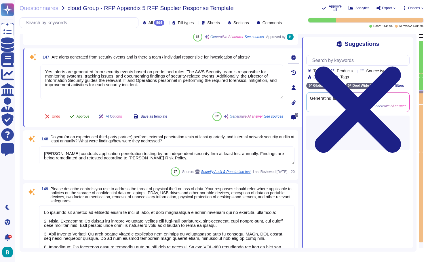
click at [87, 115] on span "Approve" at bounding box center [83, 116] width 13 height 3
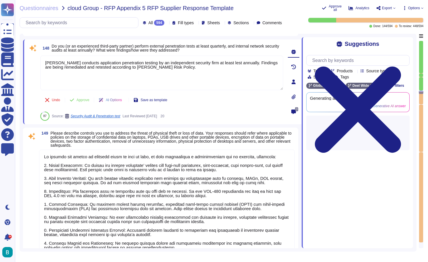
scroll to position [11916, 0]
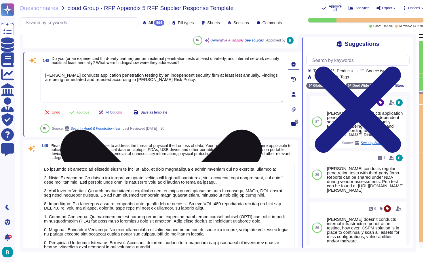
click at [262, 130] on icon at bounding box center [160, 230] width 201 height 201
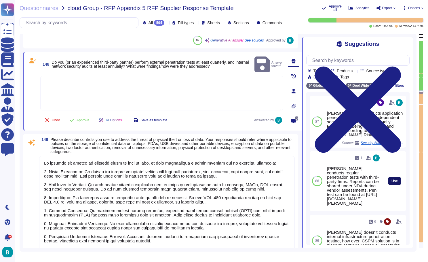
click at [391, 179] on span "Use" at bounding box center [394, 180] width 6 height 3
type textarea "[PERSON_NAME] conducts regular penetration tests with third-party firms. Report…"
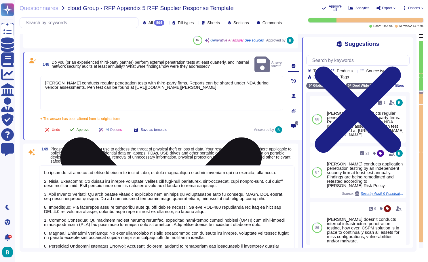
click at [87, 128] on span "Approve" at bounding box center [83, 129] width 13 height 3
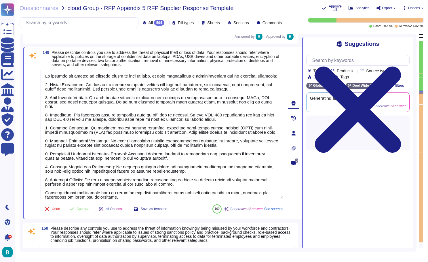
scroll to position [11979, 0]
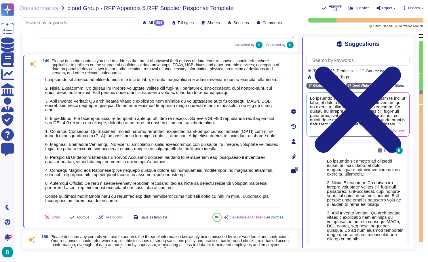
click at [85, 217] on span "Approve" at bounding box center [83, 216] width 13 height 3
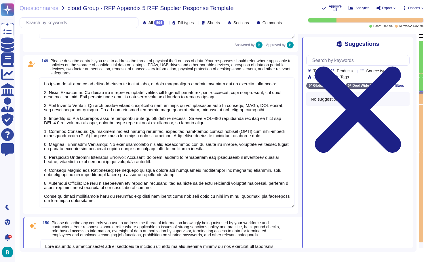
scroll to position [1, 0]
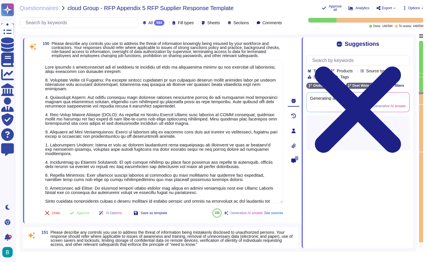
type textarea "[PERSON_NAME] employs several controls to address the threat of information bei…"
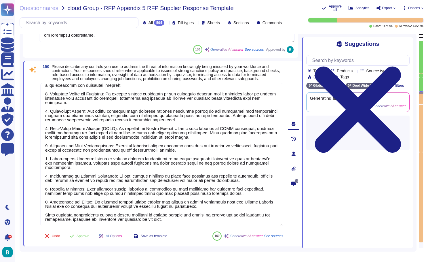
scroll to position [12175, 0]
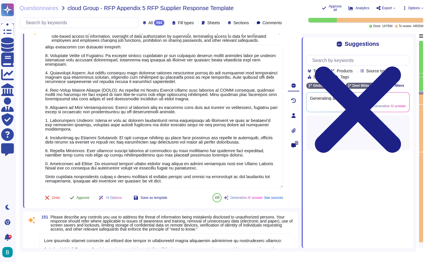
click at [79, 196] on button "Approve" at bounding box center [79, 198] width 29 height 12
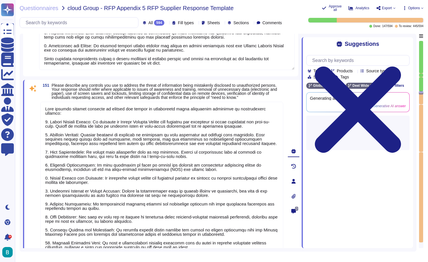
type textarea "Yes, the application uses encrypted communication channels for authentication, …"
type textarea "Yes, Organizations often manage their user identities in a central location, so…"
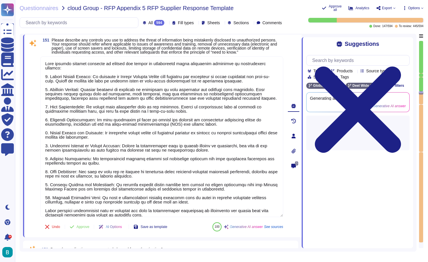
scroll to position [12331, 0]
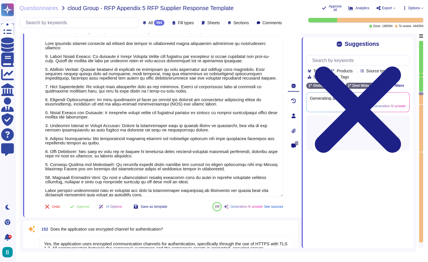
type textarea "[PERSON_NAME] meets data privacy and other country-specific legal and regulator…"
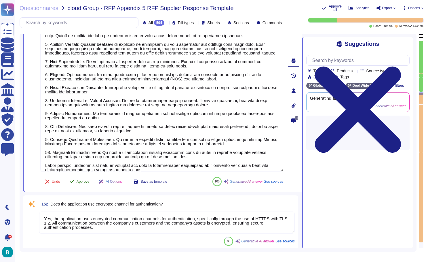
click at [72, 184] on icon at bounding box center [72, 181] width 5 height 5
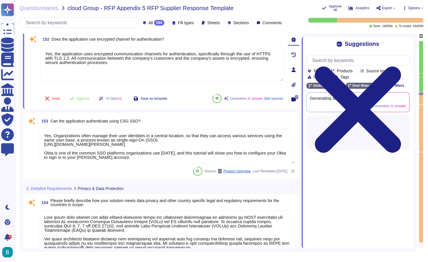
type textarea "[PERSON_NAME] ensures compliant transfers of personal data from countries withi…"
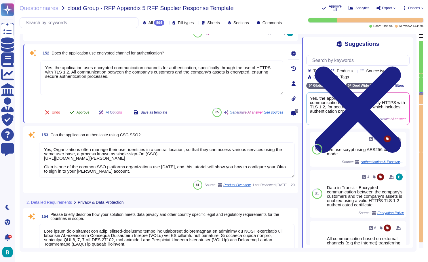
click at [87, 114] on button "Approve" at bounding box center [79, 112] width 29 height 12
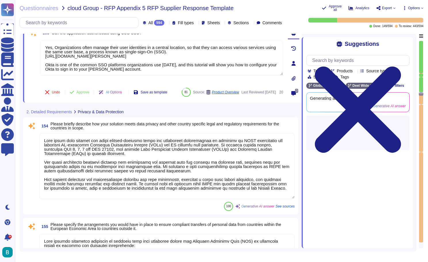
type textarea "[PERSON_NAME] employs a comprehensive set of technological and organizational m…"
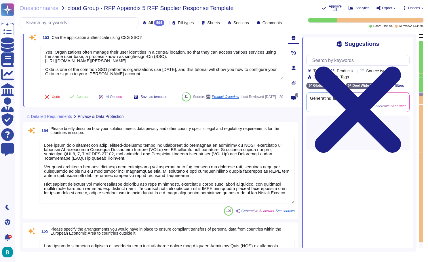
scroll to position [12577, 0]
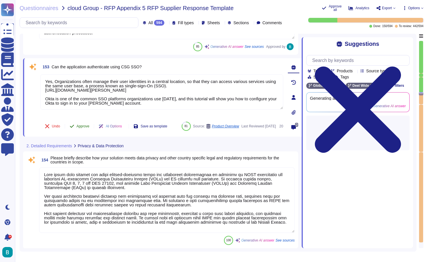
click at [86, 124] on span "Approve" at bounding box center [83, 125] width 13 height 3
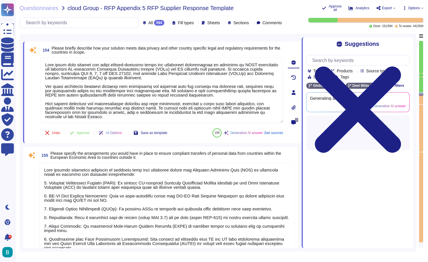
type textarea "[PERSON_NAME] employs a comprehensive set of technological and organizational m…"
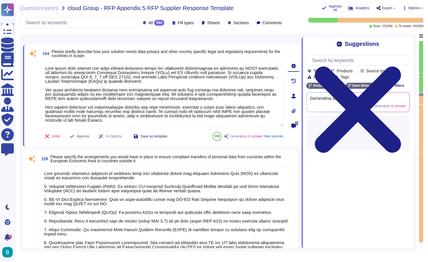
click at [85, 136] on span "Approve" at bounding box center [83, 135] width 13 height 3
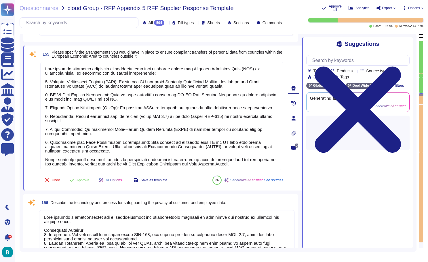
type textarea "Yes, there is a defined and implemented Incident Management Policy that include…"
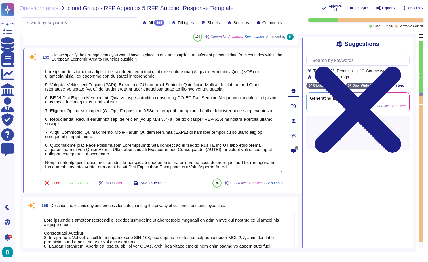
type textarea "Yes, there is a defined and implemented Incident Management Policy that include…"
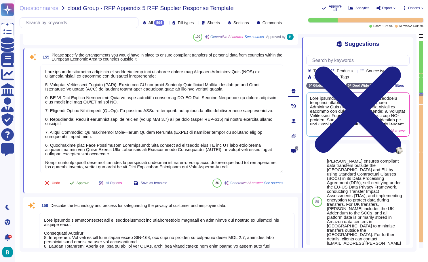
click at [87, 179] on button "Approve" at bounding box center [79, 183] width 29 height 12
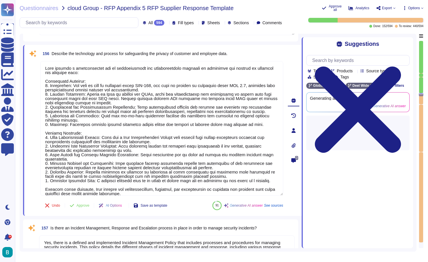
type textarea "[PERSON_NAME] implements several components and processes to ensure the operati…"
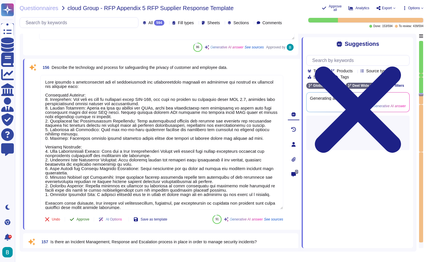
click at [87, 217] on span "Approve" at bounding box center [83, 218] width 13 height 3
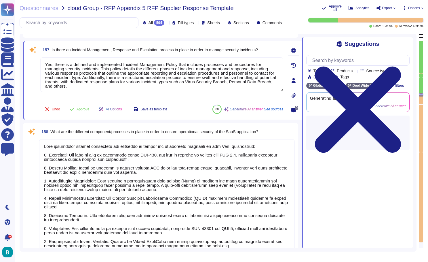
type textarea "Our general approach to stored data for hosted solutions involves performing da…"
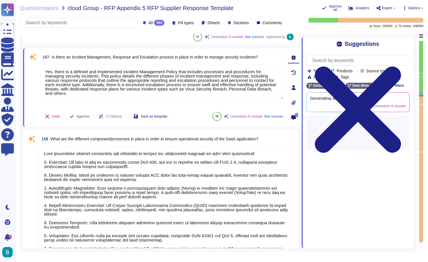
click at [83, 117] on span "Approve" at bounding box center [83, 116] width 13 height 3
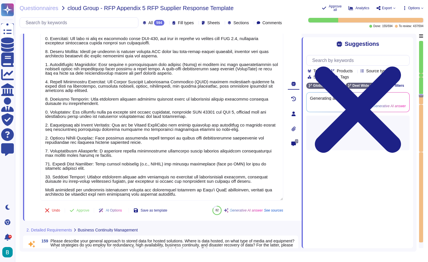
scroll to position [13206, 0]
type textarea "We have established comprehensive procedures to manage both planned and unplann…"
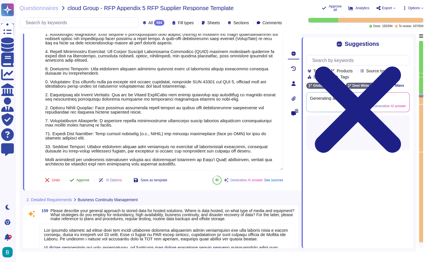
click at [83, 178] on span "Approve" at bounding box center [83, 179] width 13 height 3
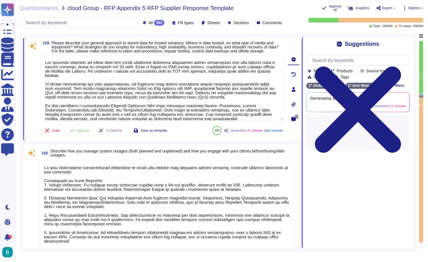
scroll to position [13341, 0]
type textarea "[PERSON_NAME] maintains a monthly Service Level Agreement (SLA) of at least 99%…"
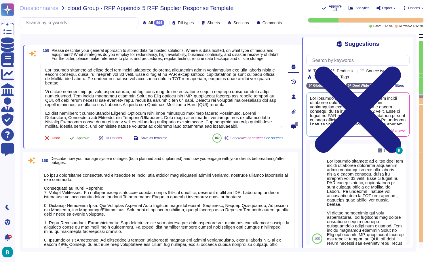
click at [87, 140] on span "Approve" at bounding box center [83, 137] width 13 height 3
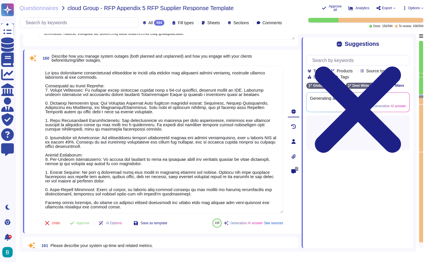
type textarea "Yes, we provide a Service Level Agreement (SLA) with respect to the availabilit…"
type textarea "[PERSON_NAME] has developed a comprehensive Disaster Recovery Plan (DRP) and Bu…"
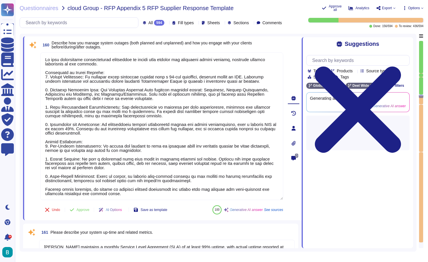
scroll to position [13431, 0]
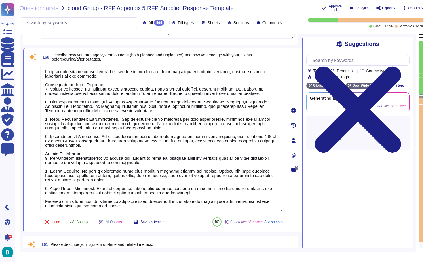
click at [83, 221] on span "Approve" at bounding box center [83, 221] width 13 height 3
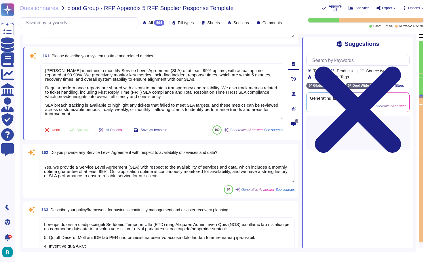
type textarea "[PERSON_NAME] has developed a comprehensive Disaster Recovery Plan (DRP) and Bu…"
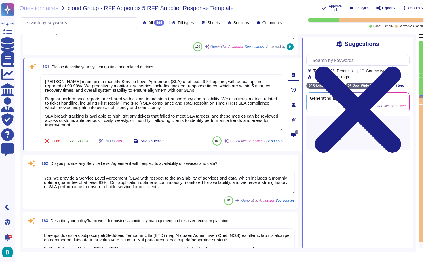
click at [87, 146] on button "Approve" at bounding box center [79, 141] width 29 height 12
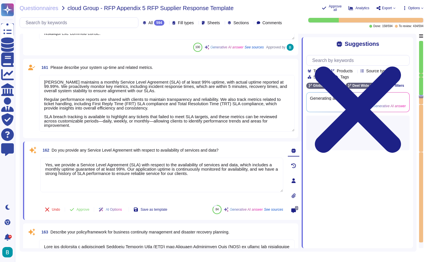
type textarea "[PERSON_NAME] has developed a comprehensive Disaster Recovery Plan (DRP) and Bu…"
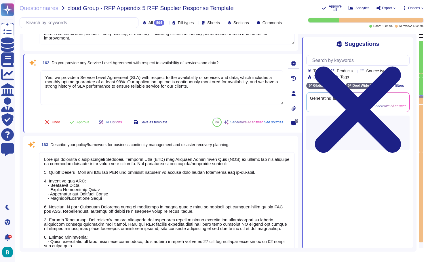
scroll to position [13714, 0]
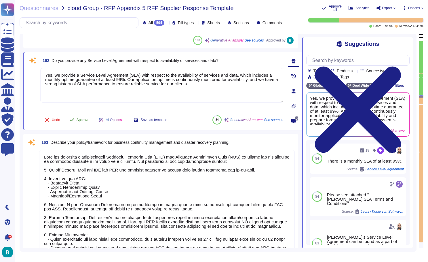
click at [81, 121] on span "Approve" at bounding box center [83, 119] width 13 height 3
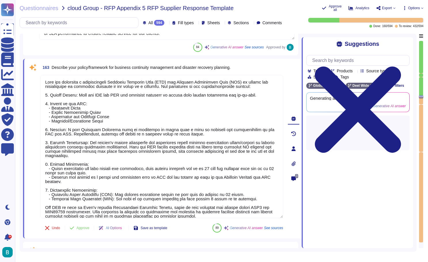
scroll to position [13769, 0]
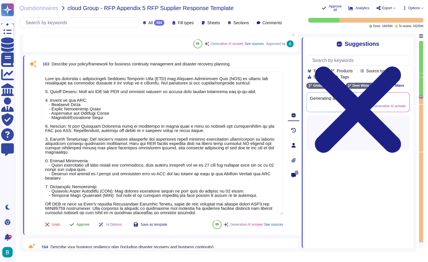
click at [86, 225] on span "Approve" at bounding box center [83, 223] width 13 height 3
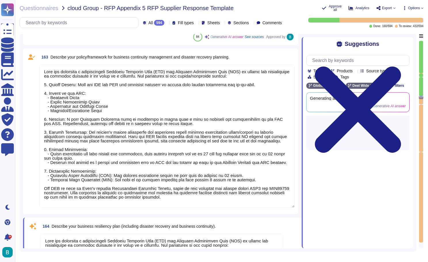
type textarea "[PERSON_NAME] has developed a comprehensive Disaster Recovery Plan (DRP) and Bu…"
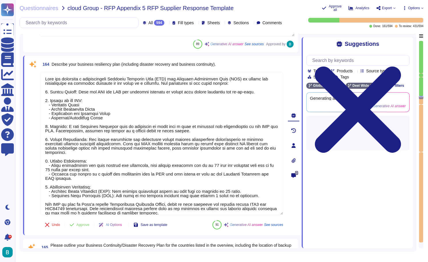
scroll to position [13934, 0]
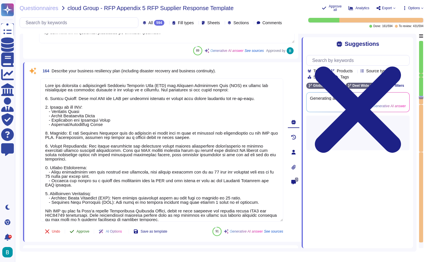
click at [81, 227] on button "Approve" at bounding box center [79, 231] width 29 height 12
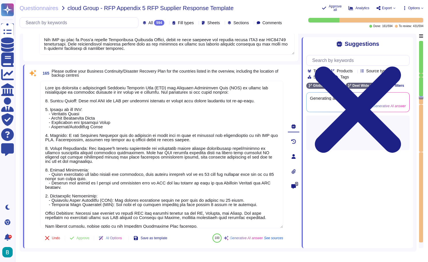
type textarea "Our data center is located in [GEOGRAPHIC_DATA]. For security measures, we have…"
type textarea "- Recovery Time Objective (RTO): 2 hours following disruptive events, with comp…"
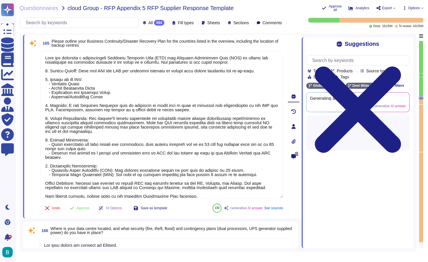
scroll to position [14120, 0]
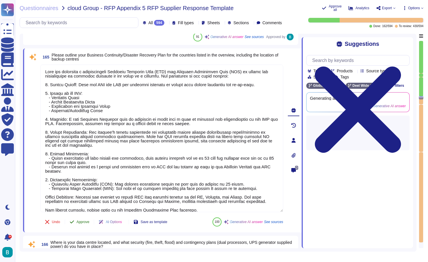
click at [83, 222] on span "Approve" at bounding box center [83, 221] width 13 height 3
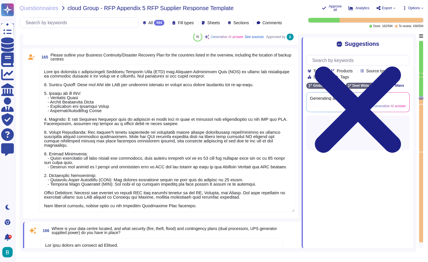
type textarea "[PERSON_NAME] data backup and archiving policies are as follows: 1. Backup Sche…"
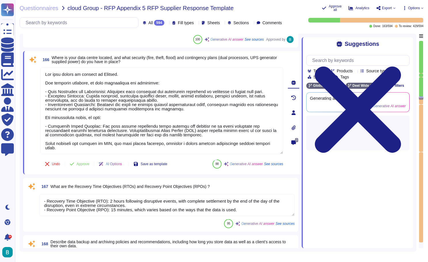
scroll to position [14301, 0]
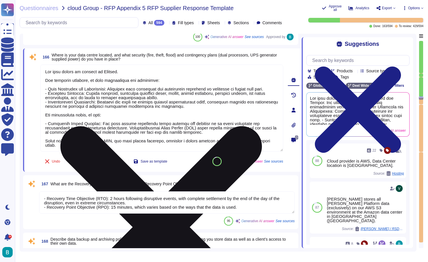
drag, startPoint x: 52, startPoint y: 71, endPoint x: 41, endPoint y: 71, distance: 10.6
click at [41, 71] on textarea at bounding box center [161, 107] width 243 height 87
click at [96, 115] on textarea at bounding box center [161, 107] width 243 height 87
drag, startPoint x: 96, startPoint y: 80, endPoint x: 92, endPoint y: 80, distance: 3.7
click at [92, 80] on textarea at bounding box center [161, 107] width 243 height 87
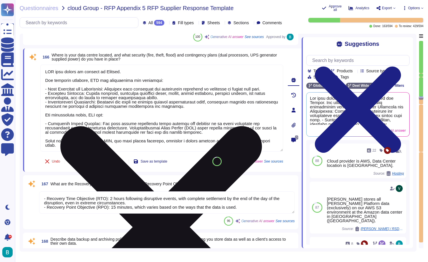
click at [128, 99] on textarea at bounding box center [161, 107] width 243 height 87
drag, startPoint x: 95, startPoint y: 144, endPoint x: 42, endPoint y: 140, distance: 52.8
click at [42, 140] on textarea at bounding box center [161, 107] width 243 height 87
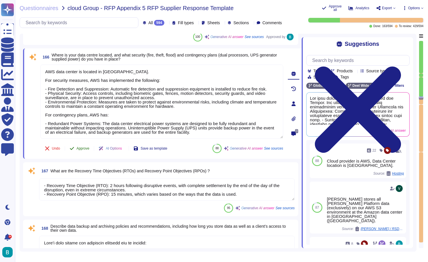
click at [85, 151] on div "166 Where is your data centre located, and what security (fire, theft, flood) a…" at bounding box center [156, 103] width 256 height 103
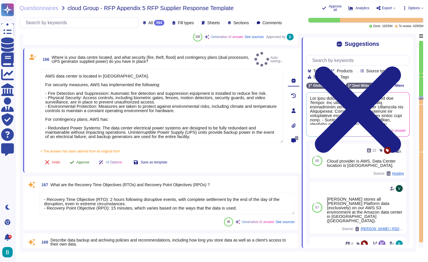
type textarea "AWS data center is located in [GEOGRAPHIC_DATA]. For security measures, AWS has…"
click at [88, 160] on span "Approve" at bounding box center [83, 161] width 13 height 3
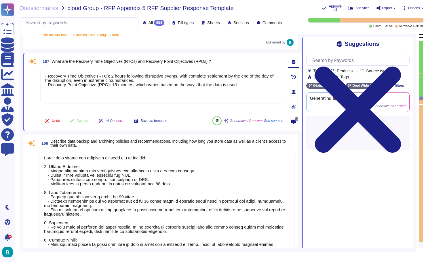
scroll to position [14413, 0]
type textarea "[PERSON_NAME] data backup procedures include the following key elements: 1. Bac…"
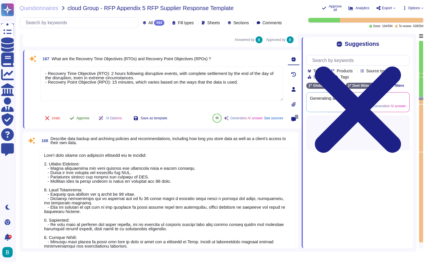
click at [85, 116] on span "Approve" at bounding box center [83, 117] width 13 height 3
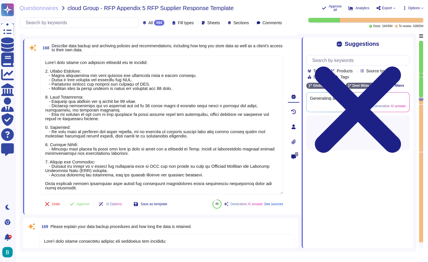
type textarea "Yes, backups are encrypted using AES-256-GCM. They are stored in a secure and r…"
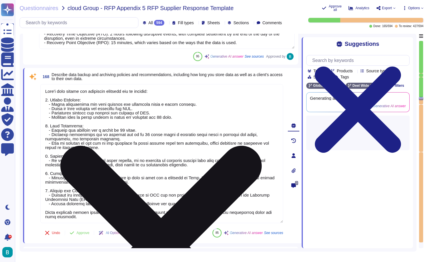
scroll to position [14459, 0]
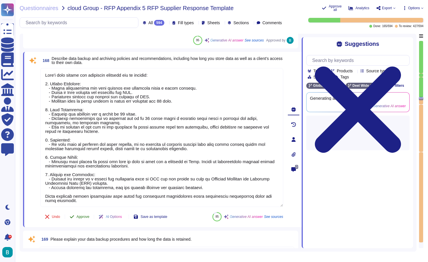
click at [85, 215] on span "Approve" at bounding box center [83, 216] width 13 height 3
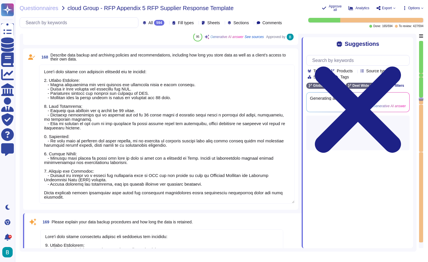
type textarea "Yes, backups are encrypted using AES-256-GCM. They are stored in a secure and r…"
type textarea "Restorations from backup are regularly tested at least yearly. This testing is …"
type textarea "Yes, disaster recovery plans are reviewed on an annual basis and tested through…"
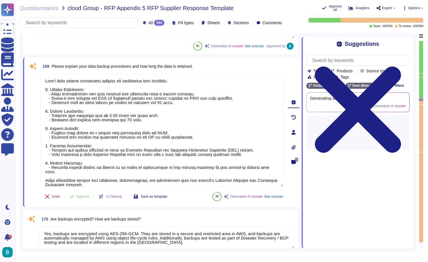
scroll to position [14630, 0]
type textarea "Yes, we ensure that all sensitive enterprise data is regularly backed up. Our b…"
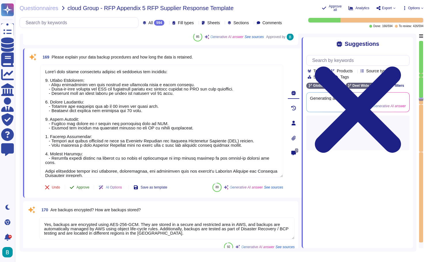
click at [86, 187] on span "Approve" at bounding box center [83, 186] width 13 height 3
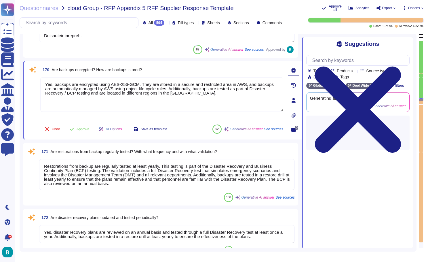
type textarea "Yes, we ensure that all sensitive enterprise data is regularly backed up. Our b…"
type textarea "[PERSON_NAME] utilizes a comprehensive customer relationship management process…"
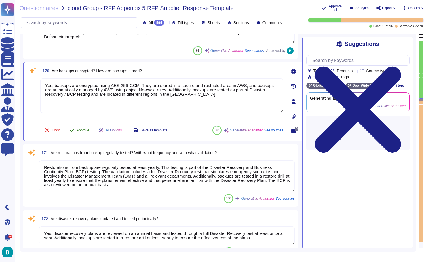
click at [84, 130] on span "Approve" at bounding box center [83, 129] width 13 height 3
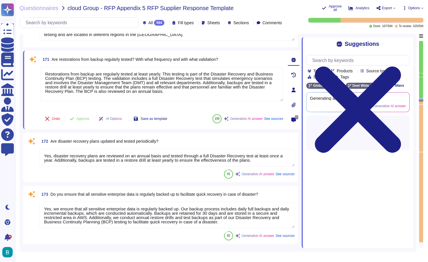
scroll to position [14831, 0]
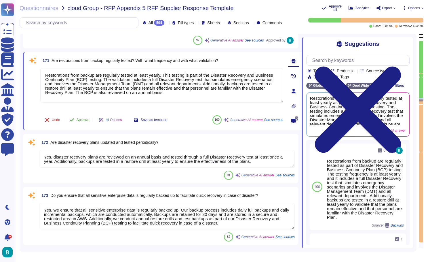
click at [85, 118] on span "Approve" at bounding box center [83, 119] width 13 height 3
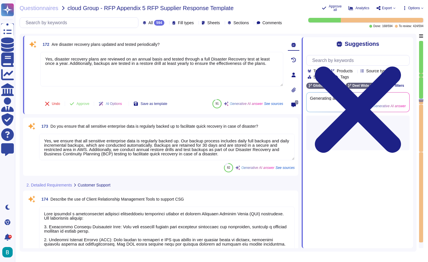
type textarea "Our process for handling customer complaints and service issues is structured a…"
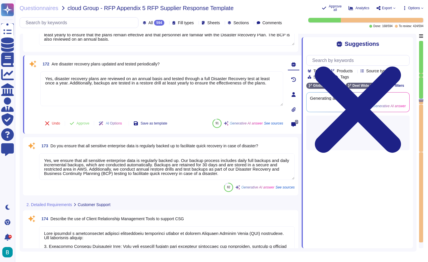
scroll to position [14895, 0]
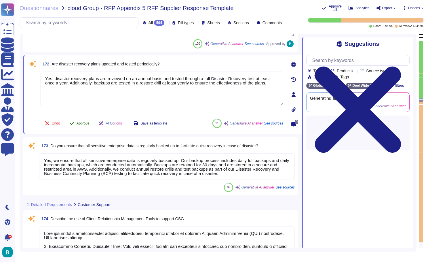
click at [85, 122] on span "Approve" at bounding box center [83, 122] width 13 height 3
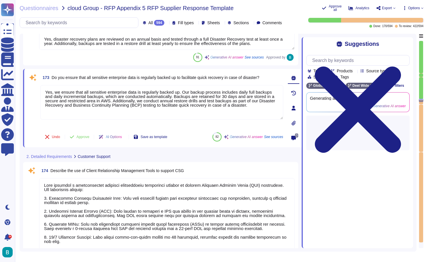
scroll to position [14945, 0]
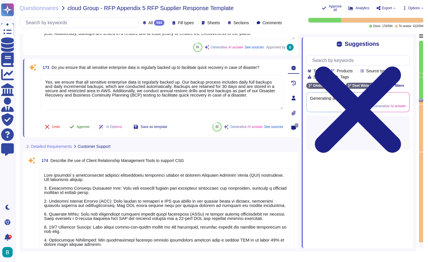
click at [85, 125] on span "Approve" at bounding box center [83, 126] width 13 height 3
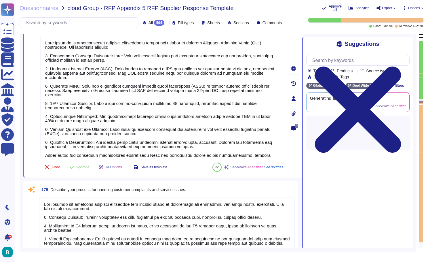
scroll to position [15005, 0]
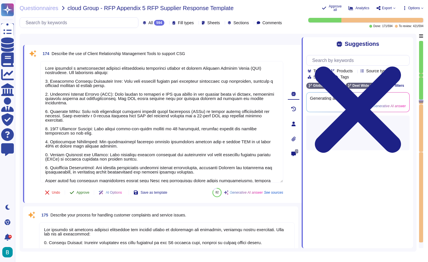
click at [89, 194] on span "Approve" at bounding box center [83, 192] width 13 height 3
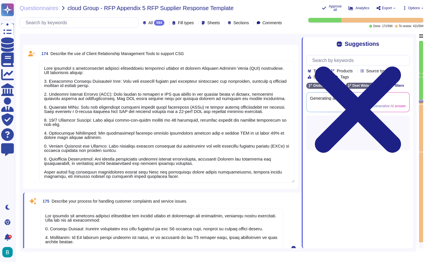
type textarea "We offer 24/7 support, 365 days a year via the D[PERSON_NAME]app, which include…"
type textarea "If there is an escalation, please follow the Escalation Procedure by raising an…"
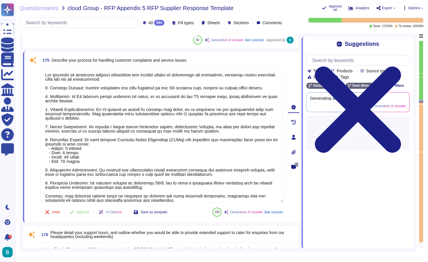
scroll to position [15160, 0]
type textarea "Yes, [PERSON_NAME] platform offers dashboards to track various metrics, includi…"
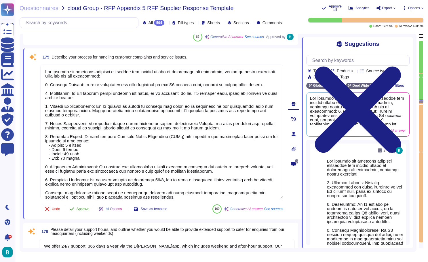
click at [81, 209] on span "Approve" at bounding box center [83, 208] width 13 height 3
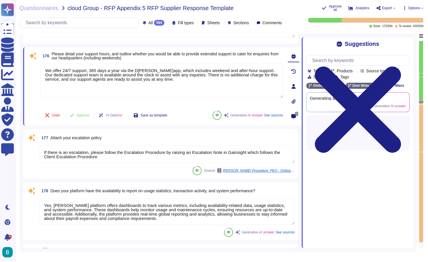
type textarea "[PERSON_NAME] engages User Communities through a structured Product Feedback Pr…"
type textarea "The User Community meetings are held on a monthly or quarterly basis, depending…"
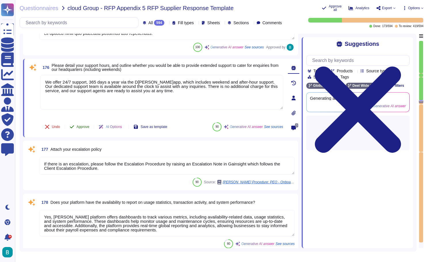
click at [86, 130] on button "Approve" at bounding box center [79, 127] width 29 height 12
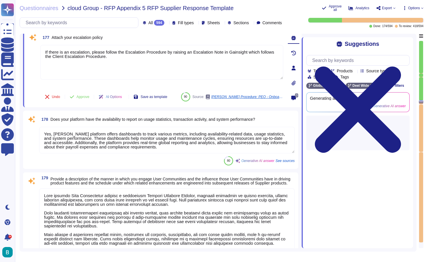
type textarea "We have several programs in place for customer interaction and benchmarking: 1.…"
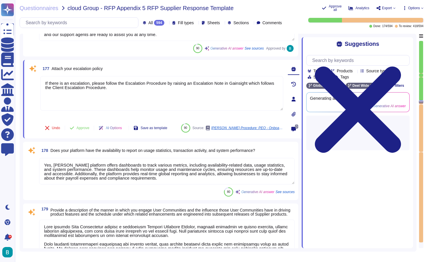
scroll to position [15382, 0]
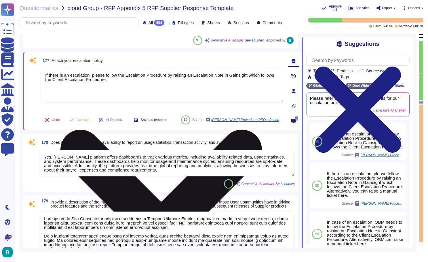
click at [281, 73] on icon at bounding box center [161, 230] width 242 height 322
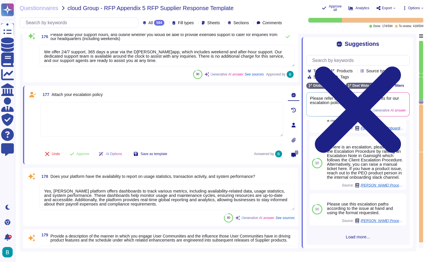
scroll to position [15373, 0]
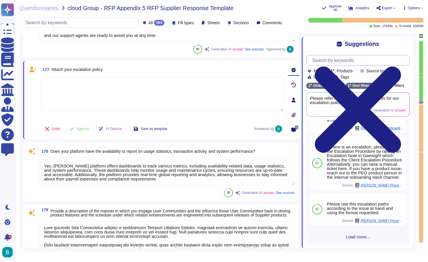
click at [330, 60] on input "text" at bounding box center [359, 60] width 100 height 10
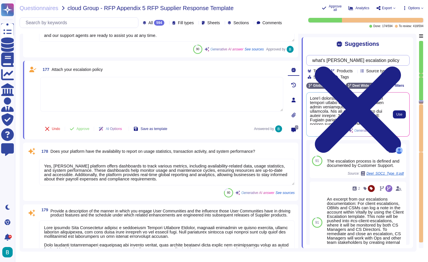
scroll to position [0, 0]
type input "what's [PERSON_NAME] escalation policy"
click at [398, 115] on span "Use" at bounding box center [399, 114] width 6 height 3
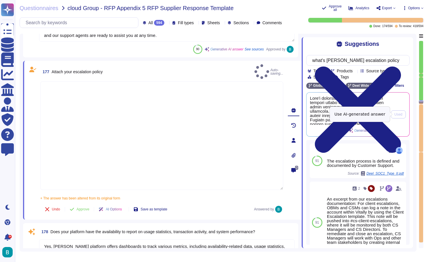
type textarea "[PERSON_NAME] escalation policy is designed to enhance client satisfaction, exp…"
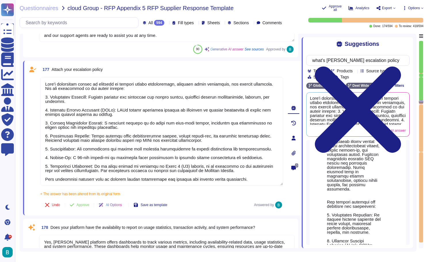
scroll to position [328, 0]
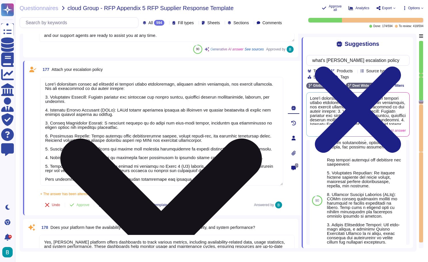
click at [262, 138] on icon at bounding box center [160, 238] width 201 height 201
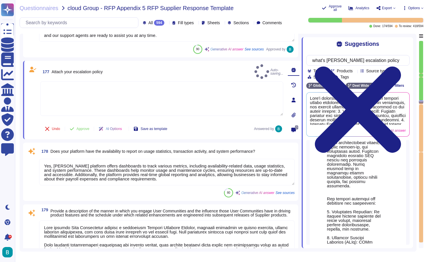
type textarea "We have several programs in place for customer interaction and benchmarking: 1.…"
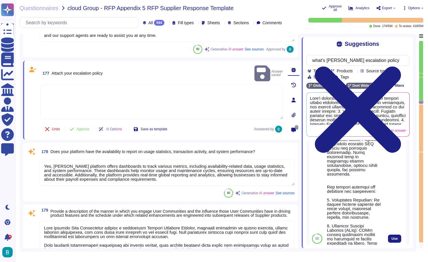
scroll to position [341, 0]
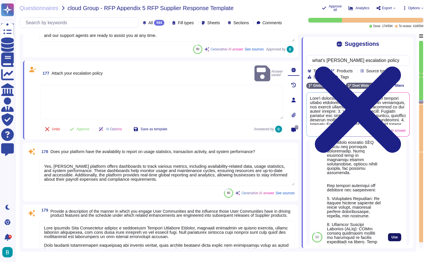
click at [398, 236] on button "Use" at bounding box center [394, 237] width 13 height 8
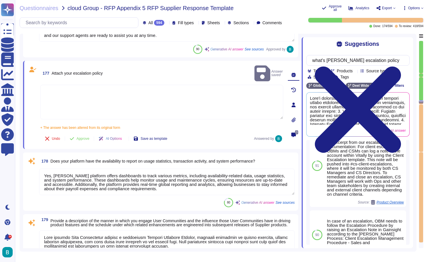
type textarea "[PERSON_NAME] corrective action and escalation process involves monitoring vari…"
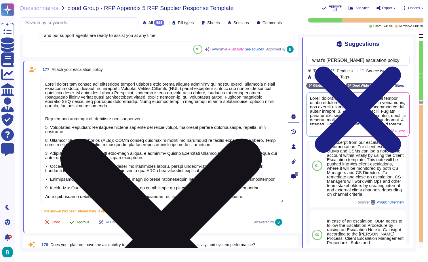
click at [81, 223] on span "Approve" at bounding box center [83, 221] width 13 height 3
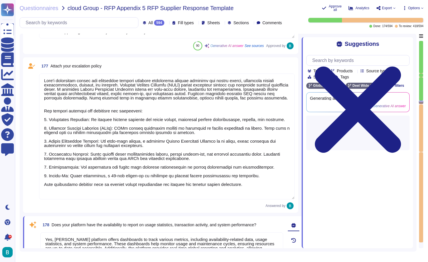
scroll to position [0, 0]
type textarea "We have several programs in place for customer interaction and benchmarking: 1.…"
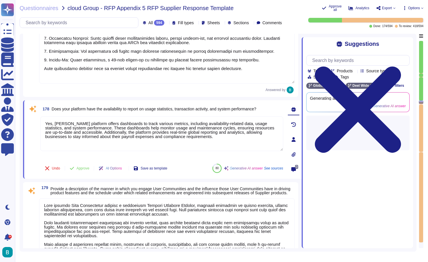
scroll to position [15537, 0]
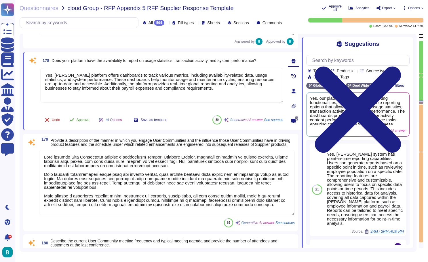
click at [82, 121] on span "Approve" at bounding box center [83, 119] width 13 height 3
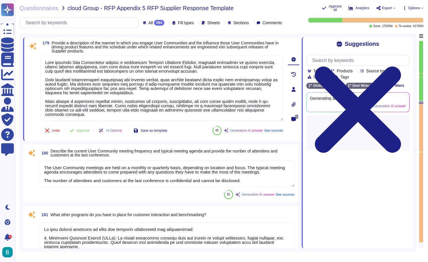
type textarea "[PERSON_NAME] tracks customer satisfaction through various methods, including: …"
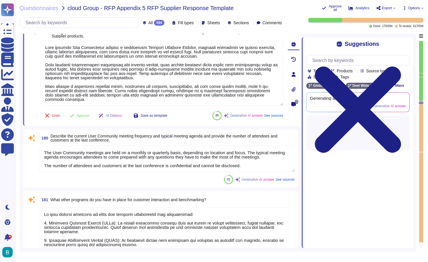
scroll to position [15586, 0]
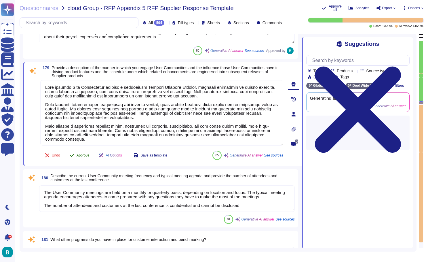
click at [85, 157] on span "Approve" at bounding box center [83, 154] width 13 height 3
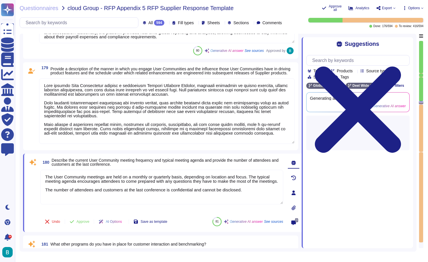
type textarea "[PERSON_NAME] tracks customer satisfaction through various methods, including: …"
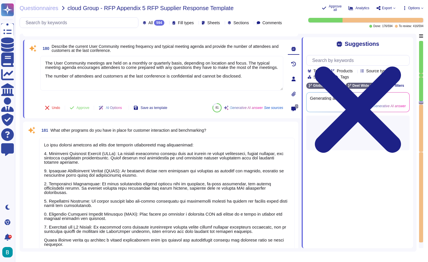
scroll to position [15686, 0]
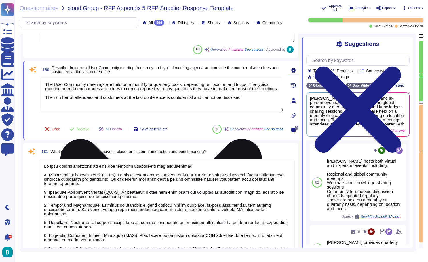
click at [279, 80] on icon at bounding box center [161, 239] width 242 height 322
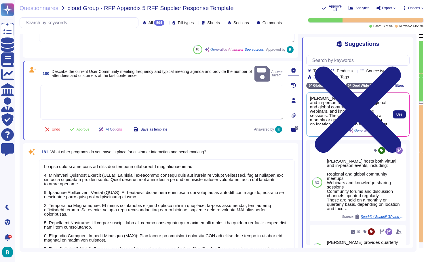
scroll to position [0, 0]
click at [399, 113] on span "Use" at bounding box center [399, 114] width 6 height 3
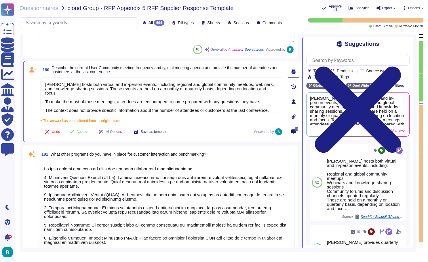
scroll to position [1, 0]
drag, startPoint x: 278, startPoint y: 106, endPoint x: 39, endPoint y: 106, distance: 239.7
click at [39, 106] on div "180 Describe the current User Community meeting frequency and typical meeting a…" at bounding box center [156, 101] width 256 height 74
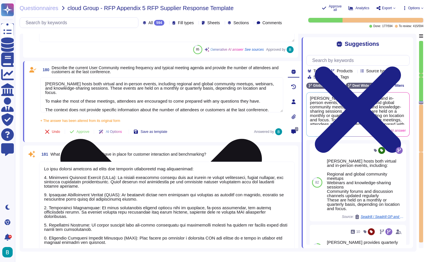
click at [126, 104] on textarea "[PERSON_NAME] hosts both virtual and in-person events, including regional and g…" at bounding box center [161, 94] width 243 height 35
drag, startPoint x: 121, startPoint y: 105, endPoint x: 45, endPoint y: 105, distance: 76.0
click at [45, 105] on textarea "[PERSON_NAME] hosts both virtual and in-person events, including regional and g…" at bounding box center [161, 94] width 243 height 35
click at [208, 106] on textarea "[PERSON_NAME] hosts both virtual and in-person events, including regional and g…" at bounding box center [161, 94] width 243 height 35
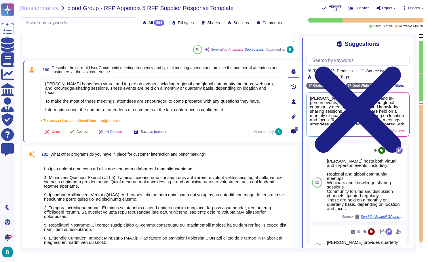
type textarea "[PERSON_NAME] hosts both virtual and in-person events, including regional and g…"
click at [90, 132] on span "Approve" at bounding box center [83, 131] width 13 height 3
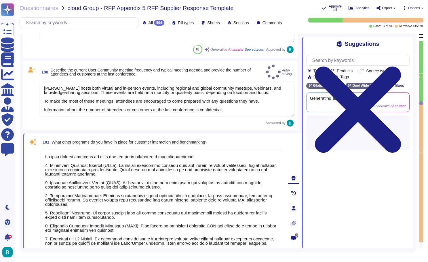
type textarea "We can help organizations meet the growing need for agility through several key…"
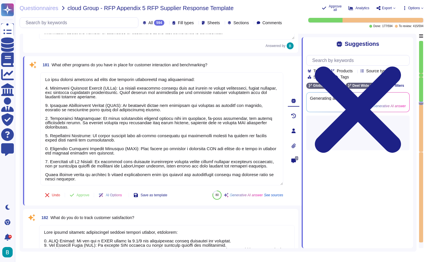
scroll to position [15769, 0]
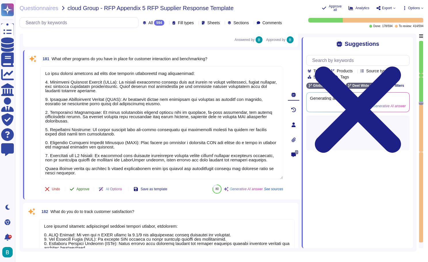
click at [85, 187] on span "Approve" at bounding box center [83, 188] width 13 height 3
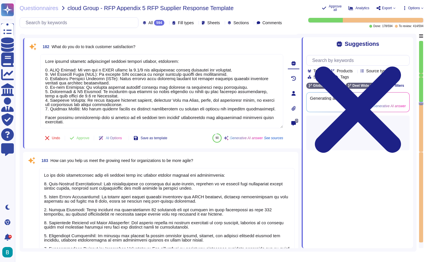
type textarea "Enquiries from your HR/Payroll team will be managed through a dedicated HR Mana…"
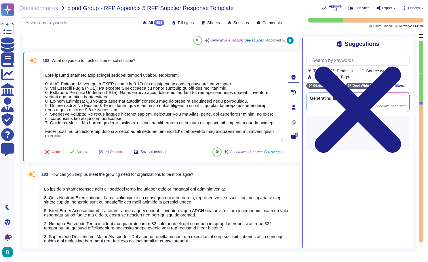
click at [83, 153] on span "Approve" at bounding box center [83, 151] width 13 height 3
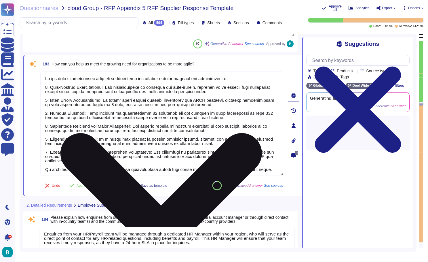
type textarea "[PERSON_NAME] offers language support in over 20 languages, including: - Englis…"
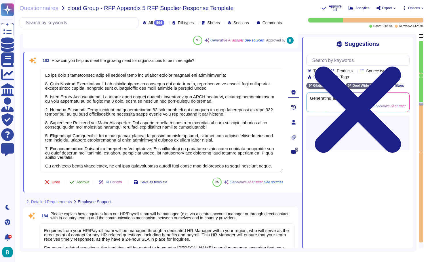
click at [85, 180] on span "Approve" at bounding box center [83, 181] width 13 height 3
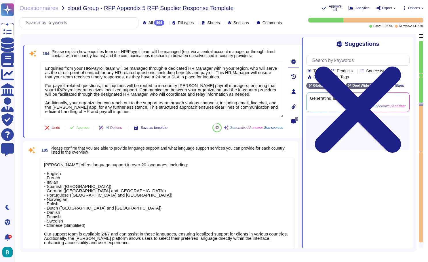
type textarea "Our team handles a variety of inquiries, including: 1. Customer Support Inquiri…"
click at [83, 126] on span "Approve" at bounding box center [83, 127] width 13 height 3
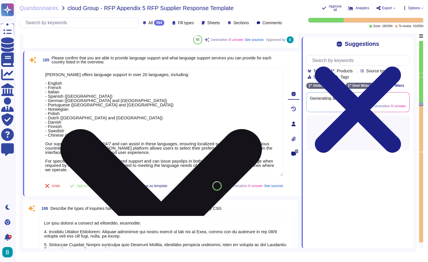
scroll to position [16229, 0]
type textarea "The process for assigning severity levels to Service Tickets/requests involves …"
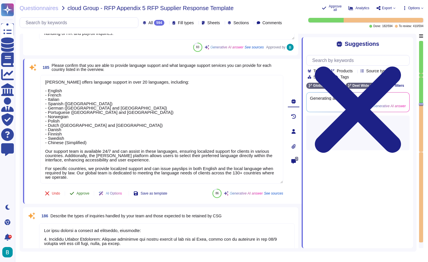
click at [84, 193] on span "Approve" at bounding box center [83, 192] width 13 height 3
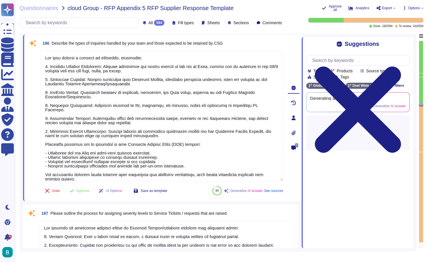
scroll to position [16371, 0]
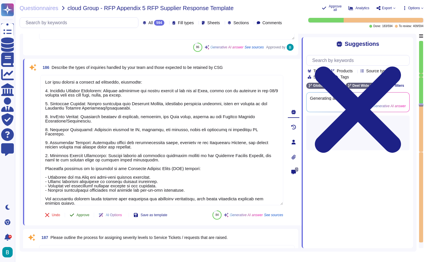
click at [82, 214] on span "Approve" at bounding box center [83, 214] width 13 height 3
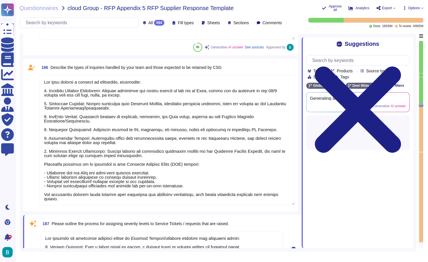
type textarea "[PERSON_NAME] automates the calculation, withholding, and remittance of employe…"
type textarea "The [PERSON_NAME] platform automates the generation of various year-end tax for…"
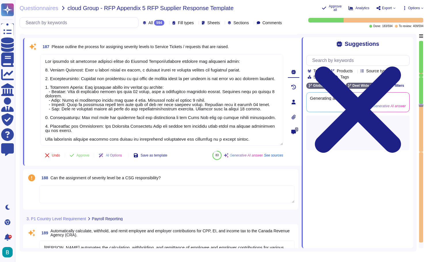
scroll to position [16544, 0]
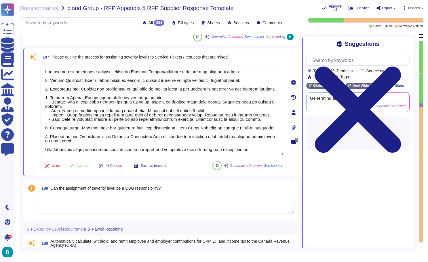
type textarea "Bulk mark terminated employees as offboarded Country Entity Cycle Employee State"
click at [89, 165] on span "Approve" at bounding box center [83, 165] width 13 height 3
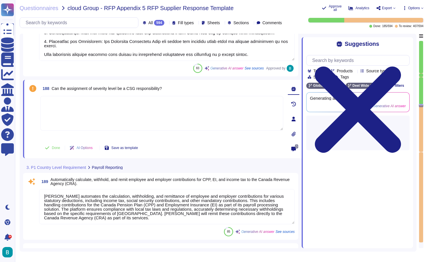
type textarea "Bulk mark terminated employees as offboarded Country Entity Cycle Employee State"
type textarea "[PERSON_NAME] provides services for managing and remitting provincial-specific …"
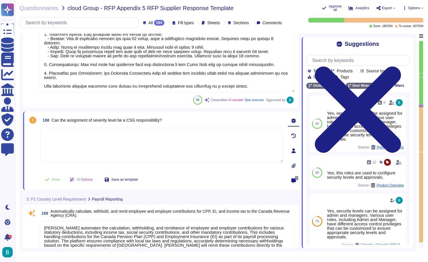
scroll to position [16603, 0]
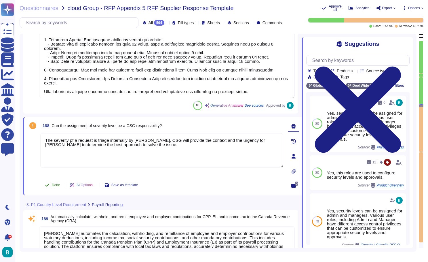
type textarea "The severity pf a request is triage internally by [PERSON_NAME], CSG will provi…"
click at [55, 186] on span "Done" at bounding box center [56, 184] width 8 height 3
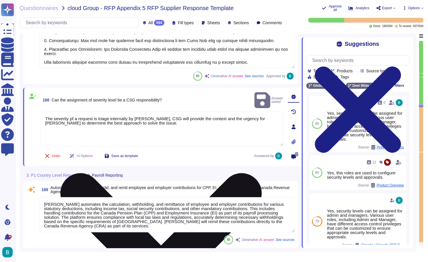
scroll to position [16667, 0]
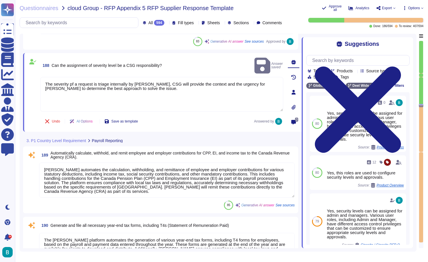
click at [129, 181] on textarea "[PERSON_NAME] automates the calculation, withholding, and remittance of employe…" at bounding box center [167, 179] width 256 height 35
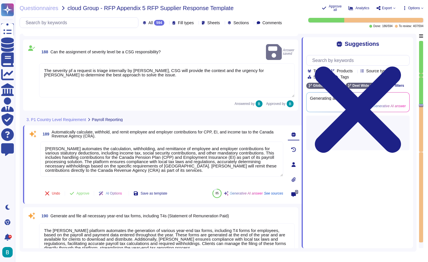
scroll to position [16726, 0]
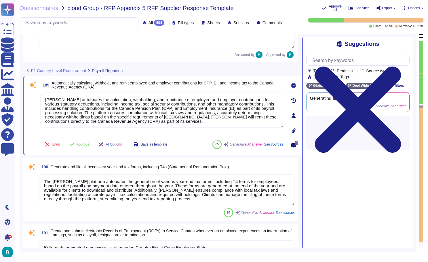
type textarea "[PERSON_NAME], Plum and ICICI agree that [PERSON_NAME] will retain the 5% premi…"
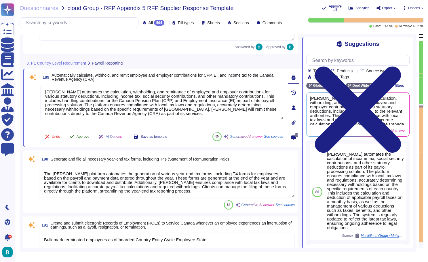
click at [87, 138] on span "Approve" at bounding box center [83, 136] width 13 height 3
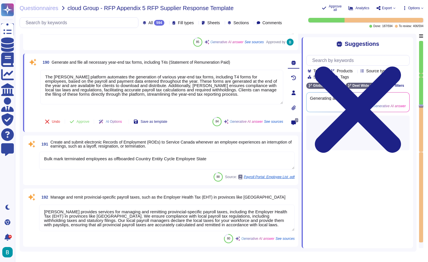
scroll to position [16811, 0]
type textarea "[PERSON_NAME] can accommodate customer-specific voluntary deductions, including…"
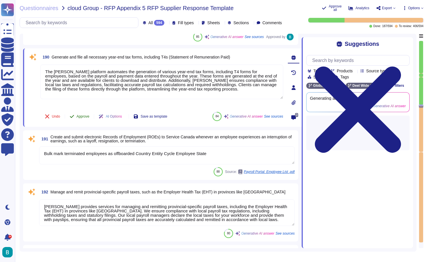
click at [86, 116] on span "Approve" at bounding box center [83, 116] width 13 height 3
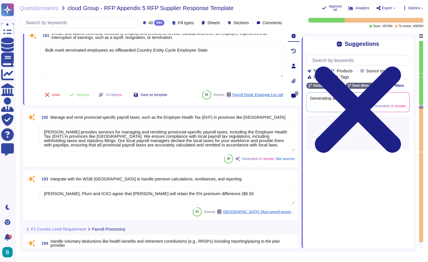
type textarea "[PERSON_NAME] automates the calculation and deduction of applicable payroll tax…"
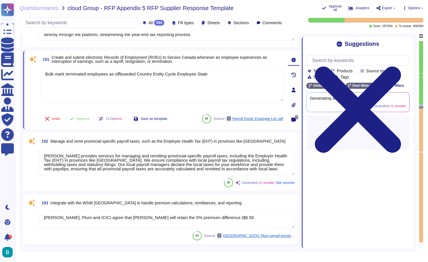
scroll to position [16874, 0]
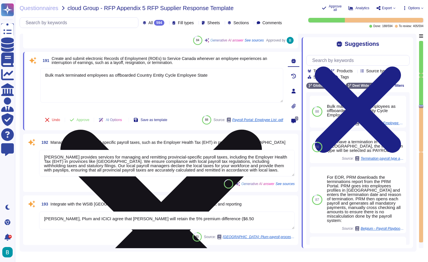
click at [262, 130] on icon at bounding box center [160, 230] width 201 height 201
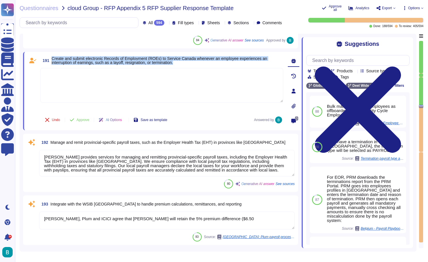
drag, startPoint x: 214, startPoint y: 62, endPoint x: 50, endPoint y: 60, distance: 164.1
click at [50, 60] on span "191 Create and submit electronic Records of Employment (ROEs) to Service Canada…" at bounding box center [161, 60] width 243 height 10
copy span "Create and submit electronic Records of Employment (ROEs) to Service Canada whe…"
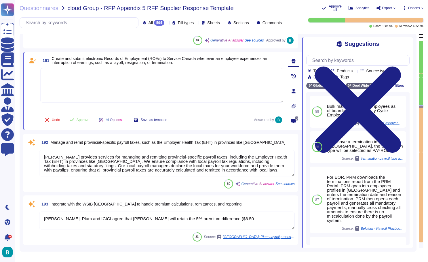
click at [167, 71] on textarea at bounding box center [161, 85] width 243 height 35
paste textarea "Yes. In [GEOGRAPHIC_DATA], [PERSON_NAME] prepares and submits Records of Employ…"
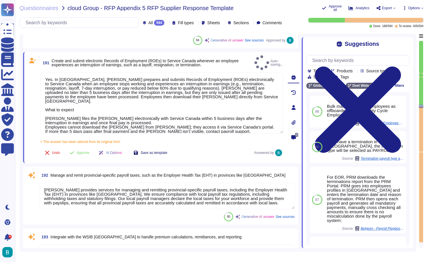
click at [158, 140] on div "191 Create and submit electronic Records of Employment (ROEs) to Service Canada…" at bounding box center [156, 107] width 256 height 104
type textarea "Yes. In [GEOGRAPHIC_DATA], [PERSON_NAME] prepares and submits Records of Employ…"
click at [160, 147] on button "Save as template" at bounding box center [150, 153] width 43 height 12
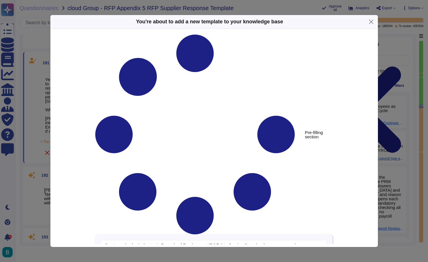
type textarea "Create and submit electronic Records of Employment (ROEs) to Service Canada whe…"
type textarea "Yes. In [GEOGRAPHIC_DATA], [PERSON_NAME] prepares and submits Records of Employ…"
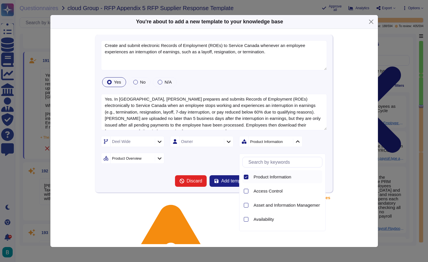
click at [218, 160] on div "[PERSON_NAME] Wide Owner Product Information Product Overview" at bounding box center [214, 150] width 226 height 28
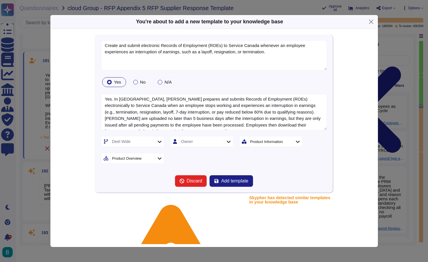
click at [163, 160] on div at bounding box center [159, 158] width 9 height 6
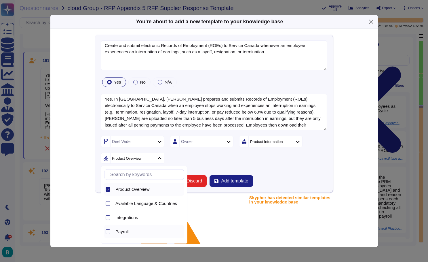
click at [130, 231] on div "Payroll" at bounding box center [148, 231] width 66 height 5
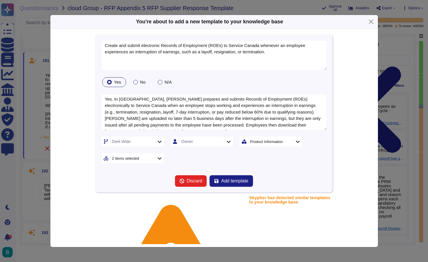
click at [219, 153] on div "[PERSON_NAME] Wide Owner Product Information 2 items selected" at bounding box center [214, 150] width 226 height 28
click at [229, 182] on span "Add template" at bounding box center [234, 180] width 27 height 5
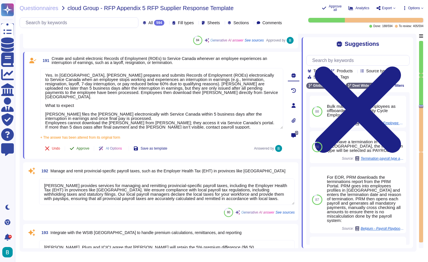
click at [83, 149] on span "Approve" at bounding box center [83, 147] width 13 height 3
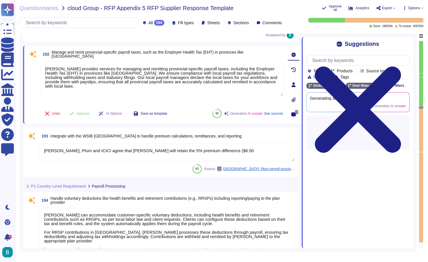
type textarea "[PERSON_NAME] platform is designed to accurately calculate gross pay, which inc…"
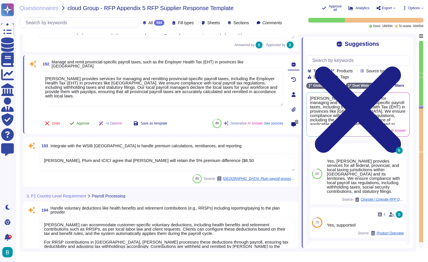
click at [82, 123] on span "Approve" at bounding box center [83, 122] width 13 height 3
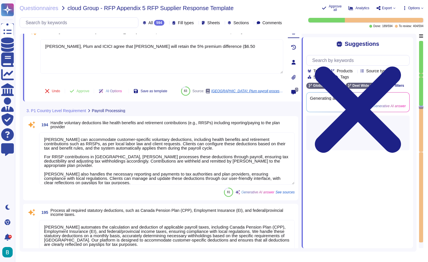
scroll to position [17013, 0]
type textarea "[PERSON_NAME] accurately interprets and processes legal orders for garnishments…"
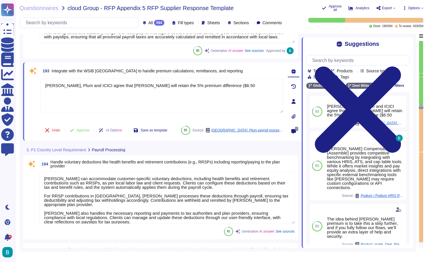
click at [156, 71] on span "Integrate with the WSIB [GEOGRAPHIC_DATA] to handle premium calculations, remit…" at bounding box center [147, 70] width 191 height 5
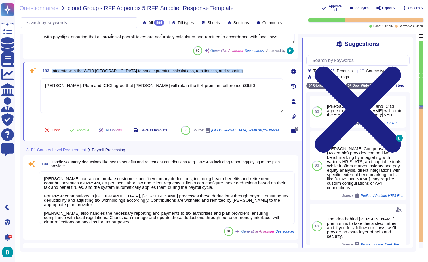
click at [156, 71] on span "Integrate with the WSIB [GEOGRAPHIC_DATA] to handle premium calculations, remit…" at bounding box center [147, 70] width 191 height 5
copy span "Integrate with the WSIB [GEOGRAPHIC_DATA] to handle premium calculations, remit…"
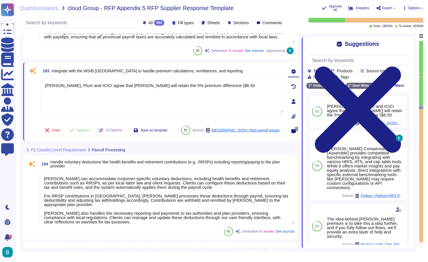
click at [259, 0] on div "Questionnaires cloud Group - RFP Appendix 5 RFP Supplier Response Template Appr…" at bounding box center [221, 131] width 413 height 262
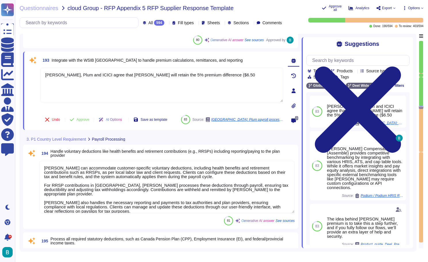
scroll to position [17032, 0]
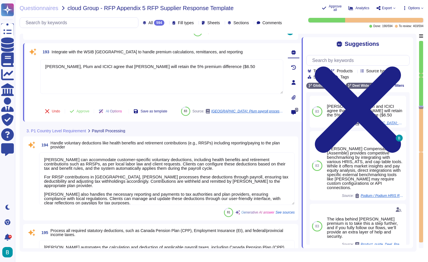
type textarea "[PERSON_NAME] accurately interprets and processes legal orders for garnishments…"
click at [141, 176] on textarea "[PERSON_NAME] can accommodate customer-specific voluntary deductions, including…" at bounding box center [167, 178] width 256 height 52
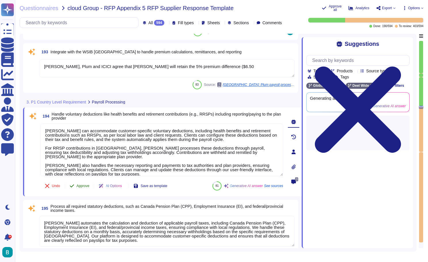
click at [85, 186] on span "Approve" at bounding box center [83, 185] width 13 height 3
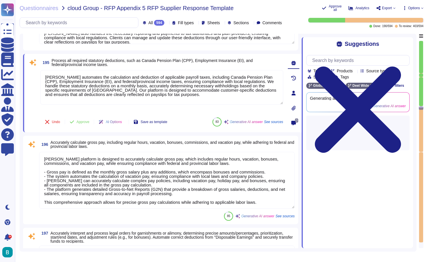
type textarea "The [PERSON_NAME] platform automatically calculates vacation pay and accruals, …"
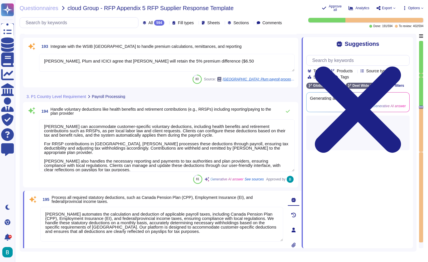
type textarea "Yes. In [GEOGRAPHIC_DATA], [PERSON_NAME] prepares and submits Records of Employ…"
type textarea "[PERSON_NAME] provides services for managing and remitting provincial-specific …"
type textarea "[PERSON_NAME], Plum and ICICI agree that [PERSON_NAME] will retain the 5% premi…"
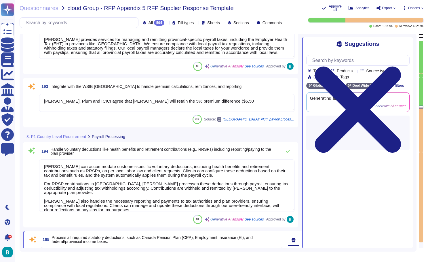
type textarea "The [PERSON_NAME] platform automates the generation of various year-end tax for…"
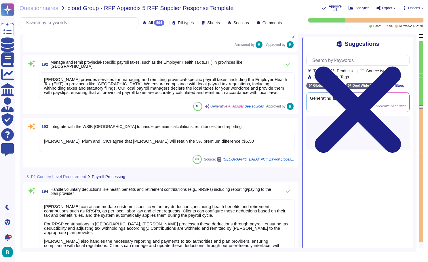
scroll to position [16942, 0]
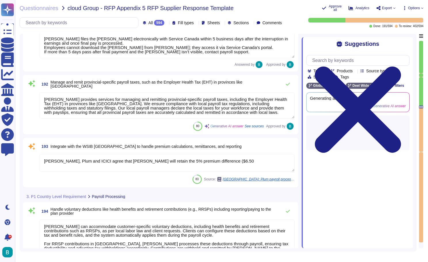
click at [144, 169] on textarea "[PERSON_NAME], Plum and ICICI agree that [PERSON_NAME] will retain the 5% premi…" at bounding box center [167, 163] width 256 height 18
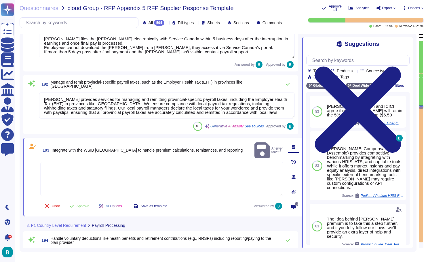
click at [182, 161] on textarea at bounding box center [161, 178] width 243 height 35
paste textarea "[PERSON_NAME] can pay WSIB premiums for [GEOGRAPHIC_DATA], but clients must fil…"
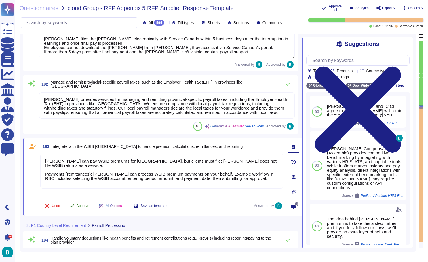
click at [83, 205] on button "Approve" at bounding box center [79, 206] width 29 height 12
type textarea "[PERSON_NAME] can pay WSIB premiums for [GEOGRAPHIC_DATA], but clients must fil…"
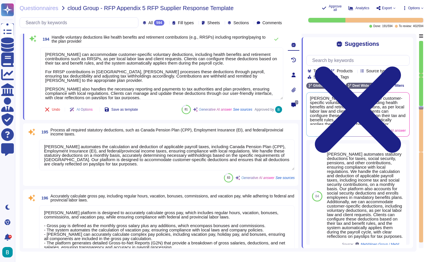
type textarea "[PERSON_NAME] accurately interprets and processes legal orders for garnishments…"
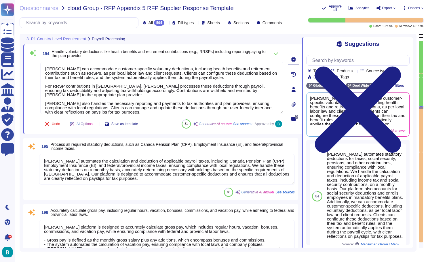
type textarea "[PERSON_NAME] provides services for managing and remitting provincial-specific …"
type textarea "[PERSON_NAME] can pay WSIB premiums for [GEOGRAPHIC_DATA], but clients must fil…"
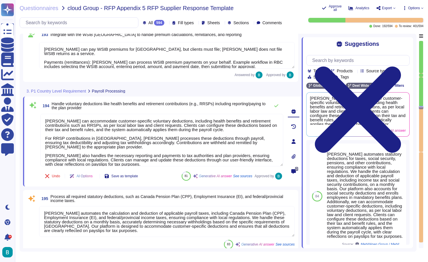
type textarea "Yes. In [GEOGRAPHIC_DATA], [PERSON_NAME] prepares and submits Records of Employ…"
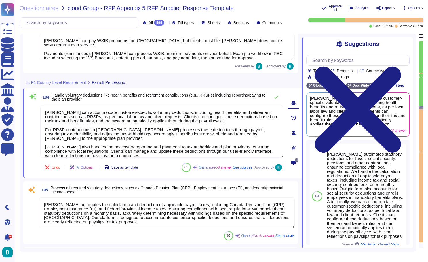
scroll to position [17061, 0]
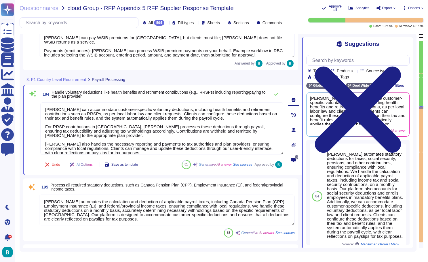
click at [124, 210] on textarea "[PERSON_NAME] automates the calculation and deduction of applicable payroll tax…" at bounding box center [167, 209] width 256 height 31
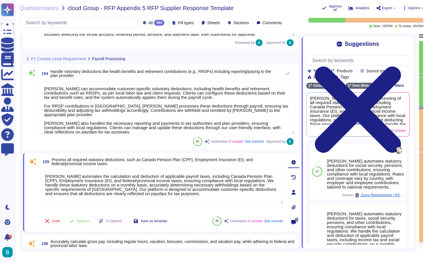
scroll to position [17109, 0]
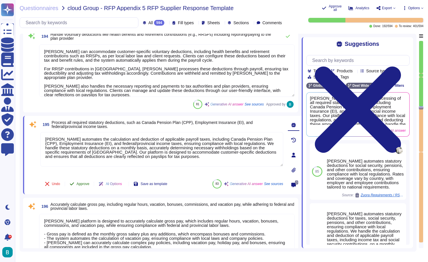
click at [85, 184] on span "Approve" at bounding box center [83, 183] width 13 height 3
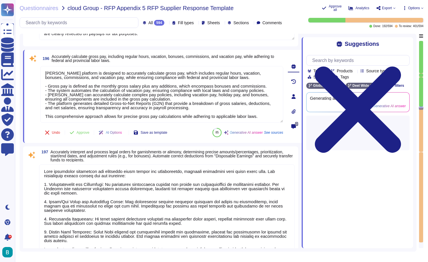
type textarea "The [PERSON_NAME] platform automatically calculates vacation pay and accruals, …"
type textarea "[PERSON_NAME] effectively manages all communications and requests from governme…"
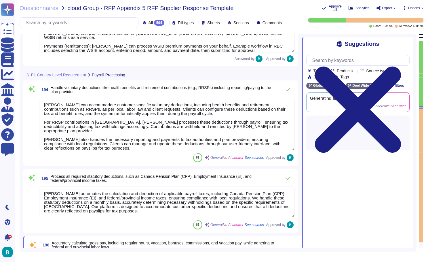
type textarea "Yes. In [GEOGRAPHIC_DATA], [PERSON_NAME] prepares and submits Records of Employ…"
type textarea "[PERSON_NAME] provides services for managing and remitting provincial-specific …"
type textarea "[PERSON_NAME] can pay WSIB premiums for [GEOGRAPHIC_DATA], but clients must fil…"
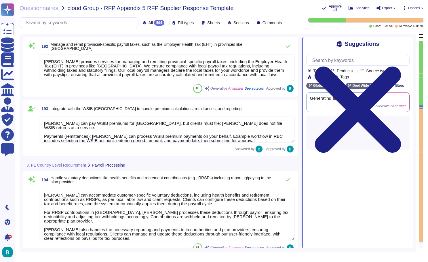
type textarea "The [PERSON_NAME] platform automates the generation of various year-end tax for…"
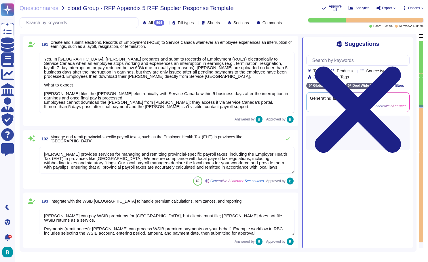
type textarea "[PERSON_NAME] automates the calculation, withholding, and remittance of employe…"
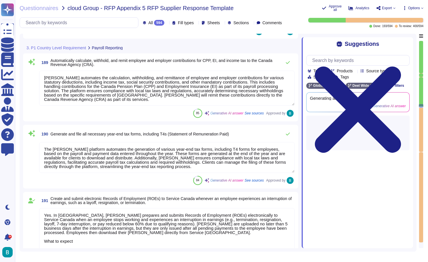
type textarea "The process for assigning severity levels to Service Tickets/requests involves …"
type textarea "The severity pf a request is triage internally by [PERSON_NAME], CSG will provi…"
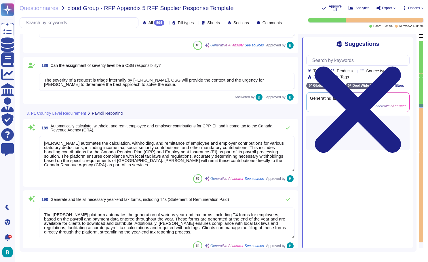
type textarea "Our team handles a variety of inquiries, including: 1. Customer Support Inquiri…"
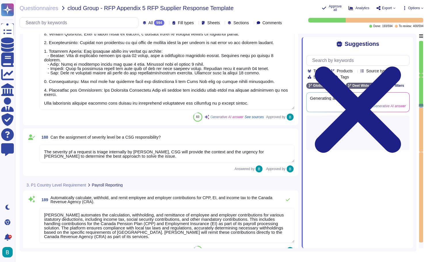
scroll to position [16487, 0]
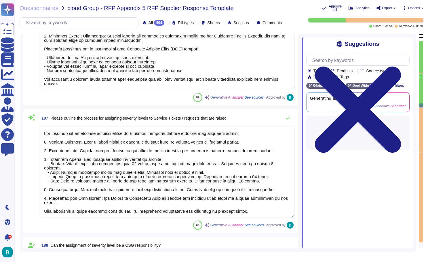
type textarea "[PERSON_NAME] offers language support in over 20 languages, including: - Englis…"
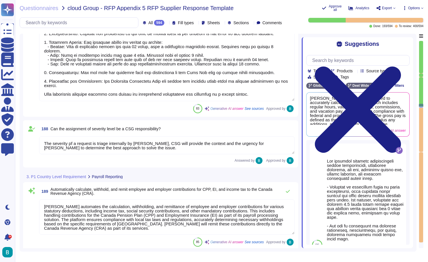
type textarea "Yes. In [GEOGRAPHIC_DATA], [PERSON_NAME] prepares and submits Records of Employ…"
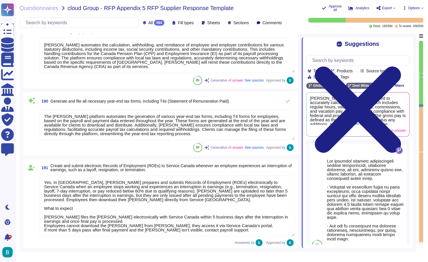
type textarea "[PERSON_NAME] provides services for managing and remitting provincial-specific …"
type textarea "[PERSON_NAME] can pay WSIB premiums for [GEOGRAPHIC_DATA], but clients must fil…"
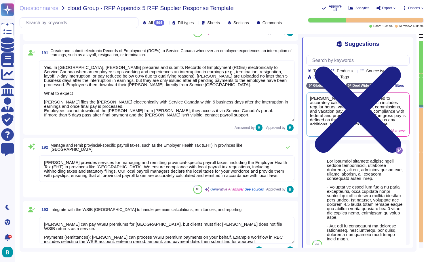
type textarea "[PERSON_NAME] can accommodate customer-specific voluntary deductions, including…"
type textarea "[PERSON_NAME] automates the calculation and deduction of applicable payroll tax…"
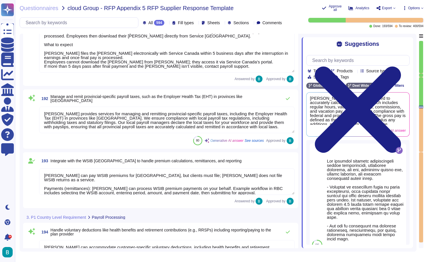
scroll to position [16949, 0]
type textarea "[PERSON_NAME] platform is designed to accurately calculate gross pay, which inc…"
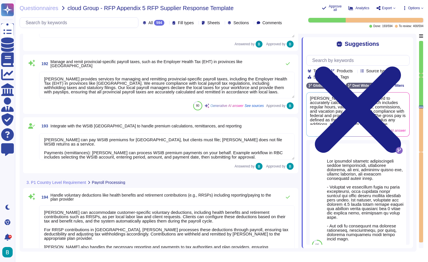
scroll to position [1, 0]
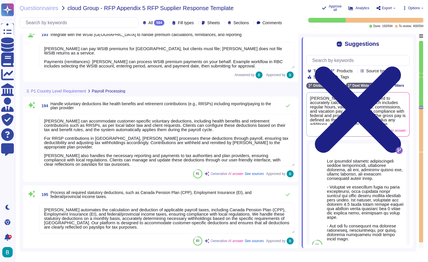
type textarea "[PERSON_NAME] accurately interprets and processes legal orders for garnishments…"
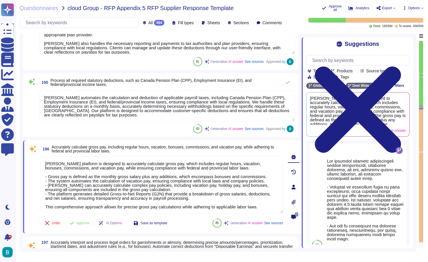
scroll to position [17167, 0]
type textarea "The [PERSON_NAME] platform automatically calculates vacation pay and accruals, …"
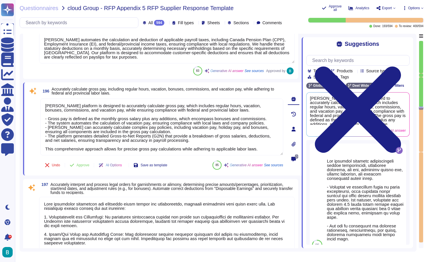
scroll to position [17194, 0]
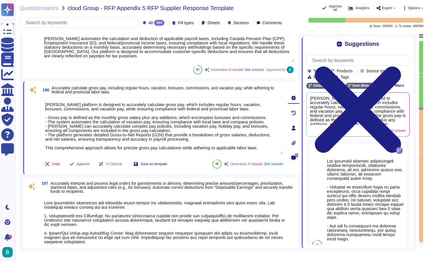
click at [84, 163] on span "Approve" at bounding box center [83, 163] width 13 height 3
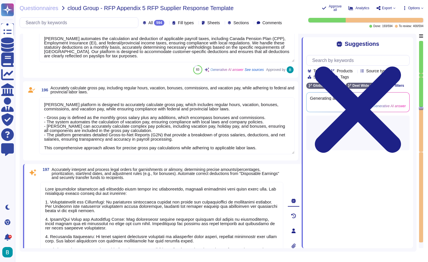
type textarea "[PERSON_NAME] effectively manages all communications and requests from governme…"
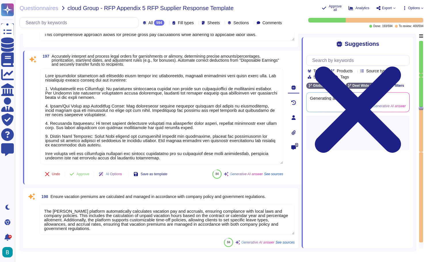
scroll to position [17303, 0]
type textarea "[PERSON_NAME] ensures compliance with local laws, including provincial minimum …"
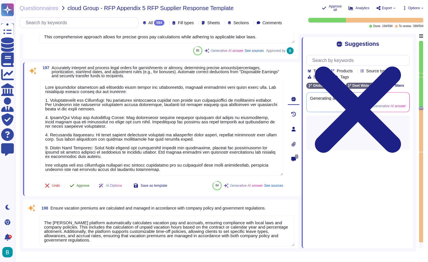
click at [87, 185] on span "Approve" at bounding box center [83, 185] width 13 height 3
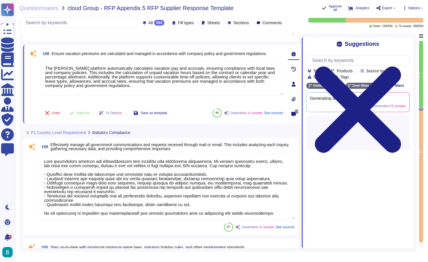
type textarea "[PERSON_NAME] maintains a full history for each employee on payroll, which incl…"
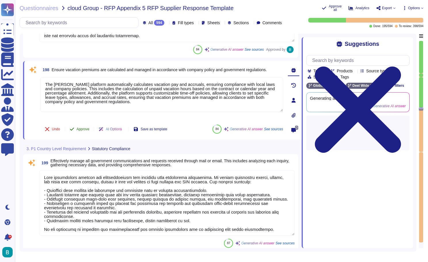
click at [87, 127] on span "Approve" at bounding box center [83, 128] width 13 height 3
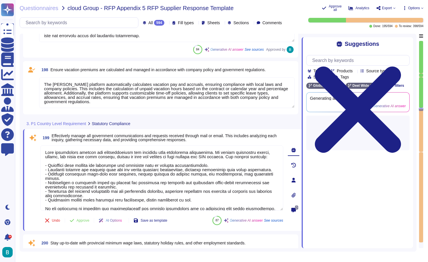
type textarea "[PERSON_NAME] maintains a full history for each employee on payroll, which incl…"
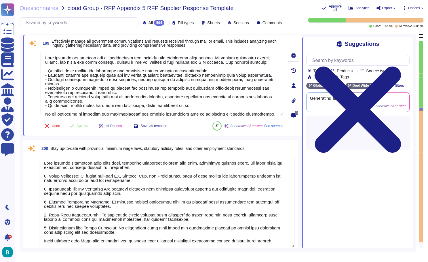
scroll to position [17506, 0]
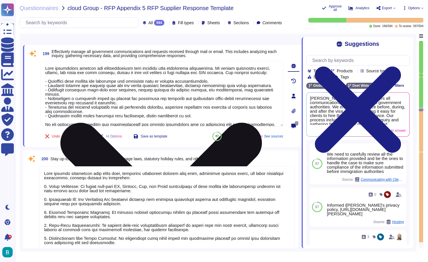
drag, startPoint x: 221, startPoint y: 68, endPoint x: 226, endPoint y: 74, distance: 8.4
click at [226, 74] on textarea at bounding box center [161, 93] width 243 height 65
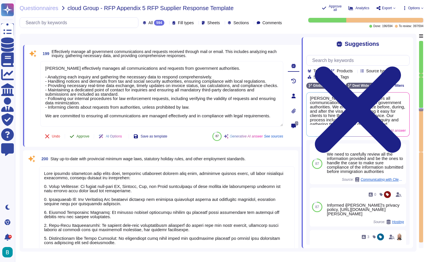
click at [85, 135] on div "199 Effectively manage all government communications and requests received thro…" at bounding box center [156, 95] width 256 height 95
type textarea "[PERSON_NAME] effectively manages all communications and requests from governme…"
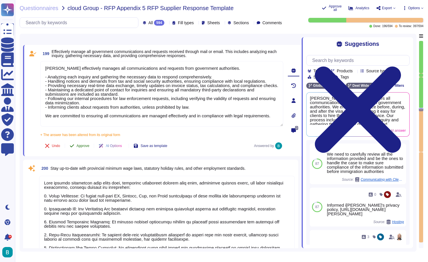
click at [82, 145] on span "Approve" at bounding box center [83, 145] width 13 height 3
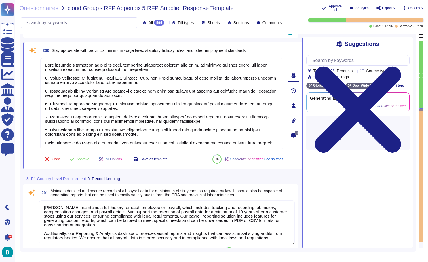
type textarea "Invoicing is usually issued through [PERSON_NAME] Inc. ([GEOGRAPHIC_DATA]), how…"
type textarea "[PERSON_NAME]el correctly calculates provisions for social benefits as part of …"
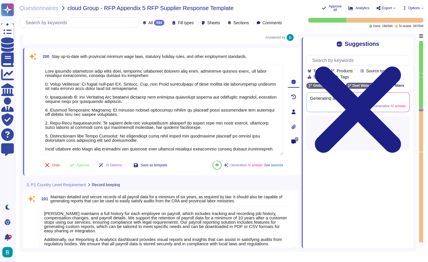
scroll to position [17601, 0]
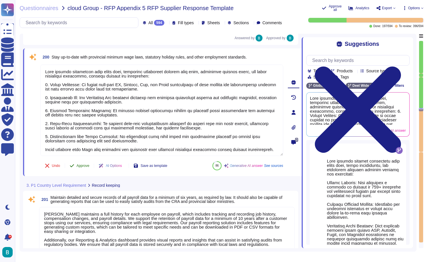
click at [85, 164] on span "Approve" at bounding box center [83, 165] width 13 height 3
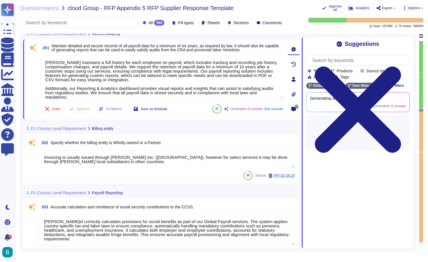
scroll to position [17726, 0]
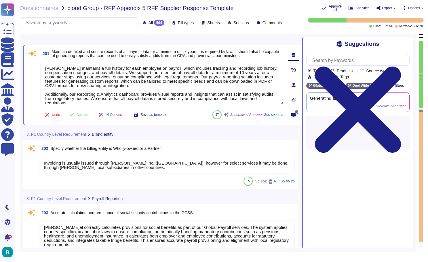
type textarea "[PERSON_NAME] calculates and withholds income tax as part of its payroll proces…"
type textarea "[PERSON_NAME] Global Payroll service effectively manages the registration of ne…"
click at [81, 115] on span "Approve" at bounding box center [83, 114] width 13 height 3
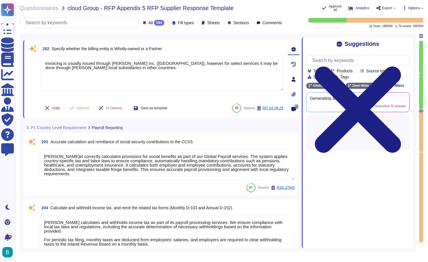
type textarea "To prepare and submit the necessary monthly reports to the INS, please follow t…"
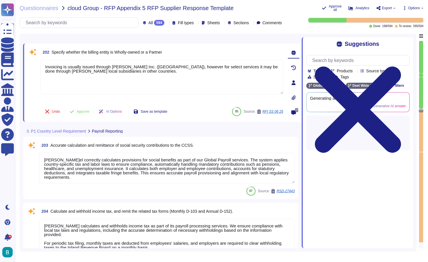
scroll to position [17803, 0]
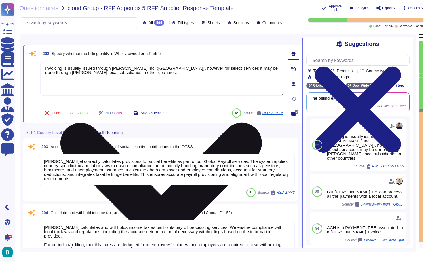
click at [262, 123] on icon at bounding box center [160, 223] width 201 height 201
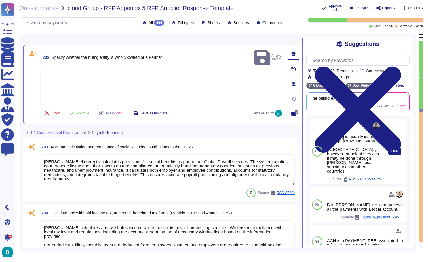
scroll to position [0, 0]
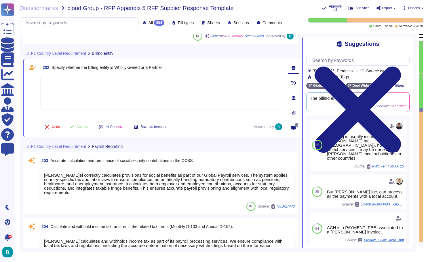
type textarea "[PERSON_NAME] maintains a full history for each employee on payroll, which incl…"
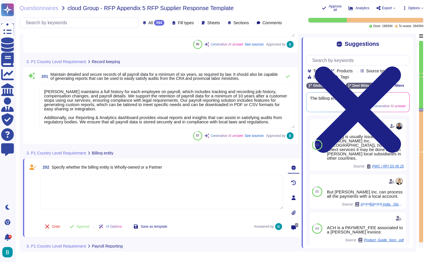
type textarea "[PERSON_NAME] ensures compliance with local laws, including provincial minimum …"
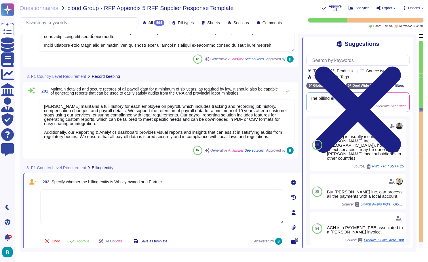
scroll to position [17702, 0]
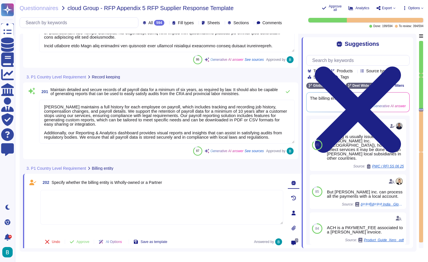
type textarea "[PERSON_NAME] effectively manages all communications and requests from governme…"
click at [160, 211] on textarea at bounding box center [161, 207] width 243 height 35
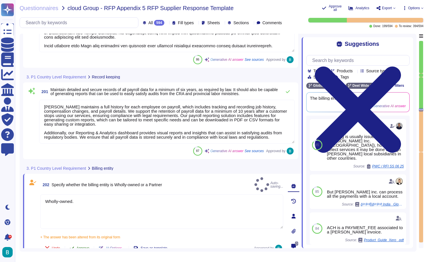
type textarea "Wholly-owned."
click at [81, 246] on span "Approve" at bounding box center [83, 247] width 13 height 3
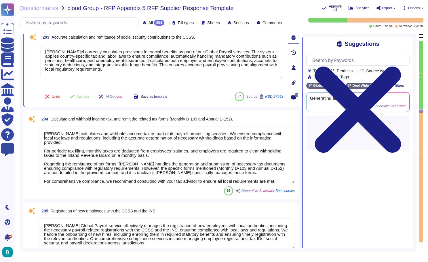
type textarea "[PERSON_NAME] Global Payroll service effectively manages the registration of ne…"
type textarea "To prepare and submit the necessary monthly reports to the INS, please follow t…"
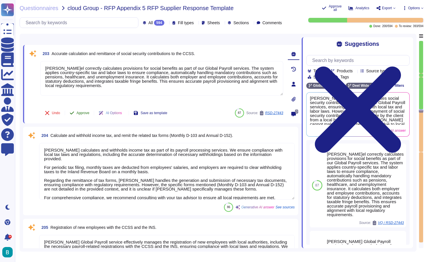
click at [85, 114] on span "Approve" at bounding box center [83, 112] width 13 height 3
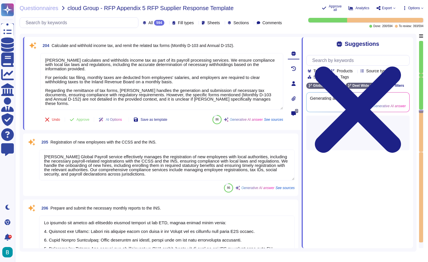
type textarea "Lore ipsumdol s ametconsec adipisc elitsed doei temporin utl etdolorema al enim…"
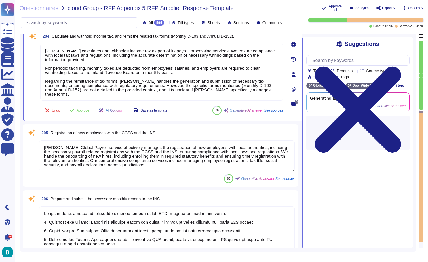
scroll to position [17948, 0]
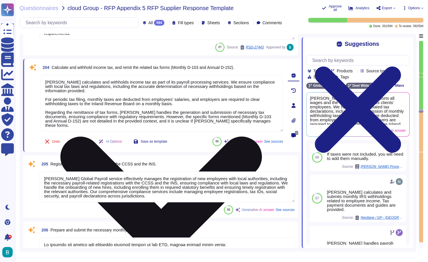
click at [262, 136] on icon at bounding box center [160, 236] width 201 height 201
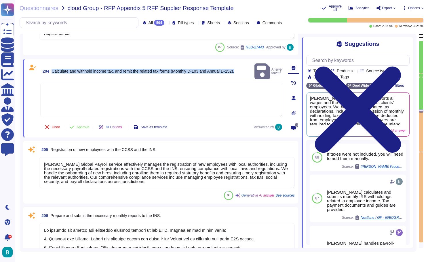
drag, startPoint x: 250, startPoint y: 68, endPoint x: 53, endPoint y: 67, distance: 197.4
click at [53, 67] on div "204 Calculate and withhold income tax, and remit the related tax forms (Monthly…" at bounding box center [161, 71] width 243 height 18
copy span "Calculate and withhold income tax, and remit the related tax forms (Monthly D-1…"
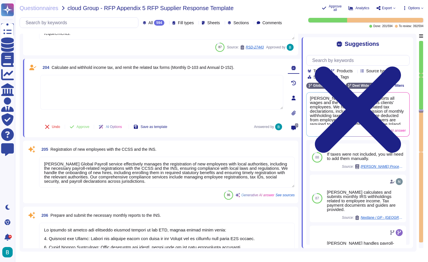
click at [177, 163] on textarea "[PERSON_NAME] Global Payroll service effectively manages the registration of ne…" at bounding box center [167, 172] width 256 height 31
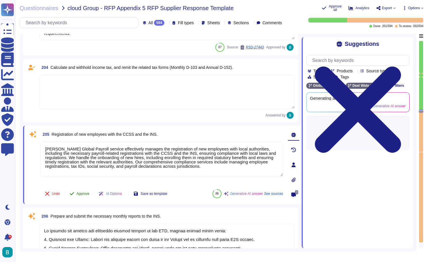
click at [90, 194] on span "Approve" at bounding box center [83, 193] width 13 height 3
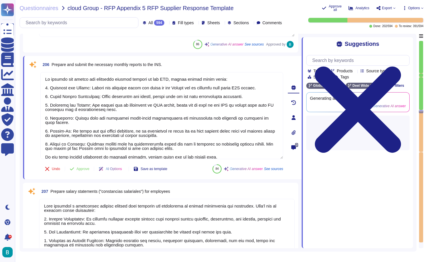
type textarea "To calculate and process paid sick leave, maternity leave, and other forms of s…"
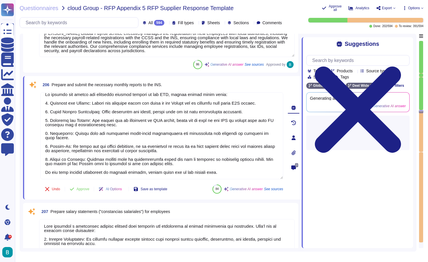
scroll to position [18071, 0]
type textarea "To calculate and process paid sick leave, maternity leave, and other forms of s…"
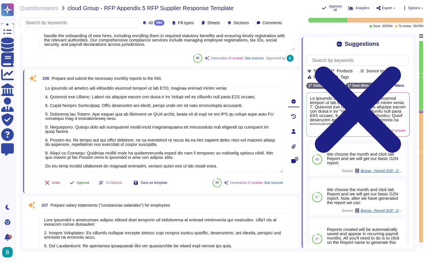
click at [82, 184] on span "Approve" at bounding box center [83, 182] width 13 height 3
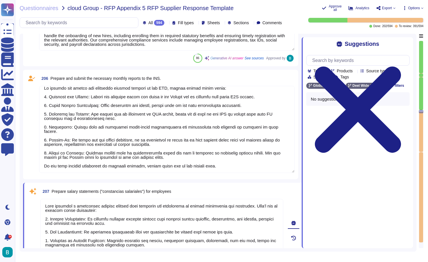
scroll to position [1, 0]
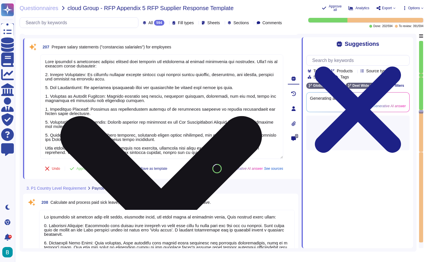
type textarea "The final settlement will include the following components: 1. Unpaid Wages: Al…"
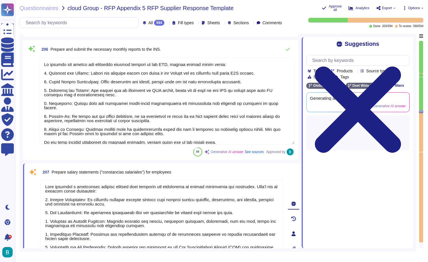
scroll to position [0, 0]
click at [175, 134] on textarea at bounding box center [167, 100] width 256 height 87
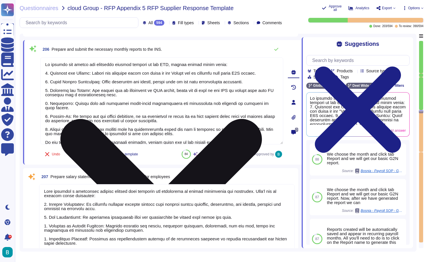
drag, startPoint x: 227, startPoint y: 144, endPoint x: 223, endPoint y: 137, distance: 7.7
click at [223, 137] on textarea at bounding box center [161, 100] width 243 height 87
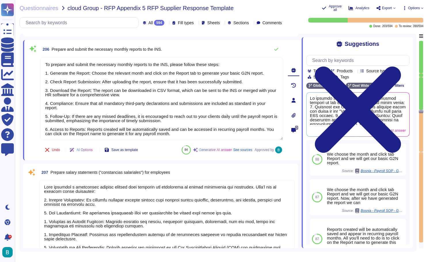
type textarea "To prepare and submit the necessary monthly reports to the INS, please follow t…"
click at [149, 155] on div "Undo AI Options Save as template 84 Generative AI answer See sources Approved by" at bounding box center [161, 150] width 243 height 14
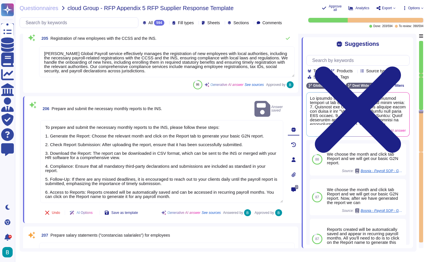
type textarea "[PERSON_NAME]el correctly calculates provisions for social benefits as part of …"
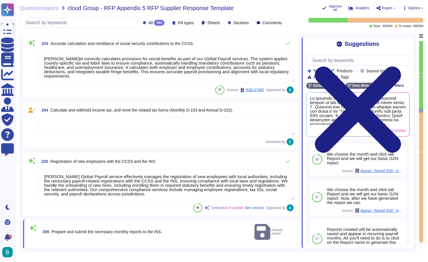
type textarea "Wholly-owned."
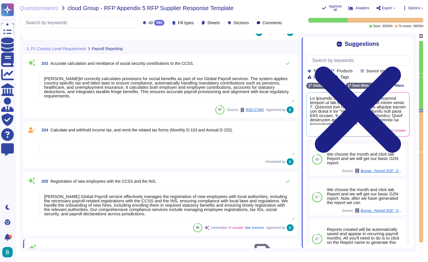
scroll to position [17869, 0]
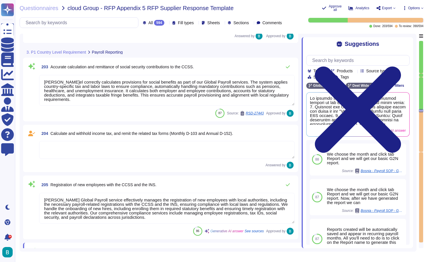
click at [162, 150] on textarea at bounding box center [167, 150] width 256 height 18
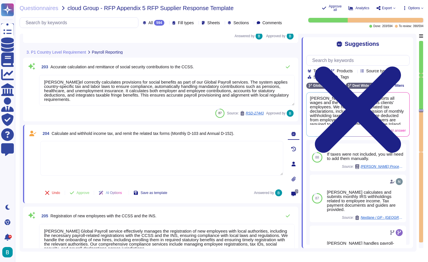
paste textarea "Yes. For [GEOGRAPHIC_DATA], [PERSON_NAME] calculates and withholds income tax a…"
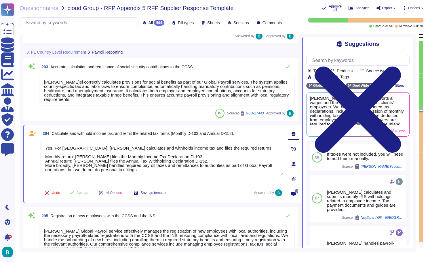
click at [187, 184] on div "204 Calculate and withhold income tax, and remit the related tax forms (Monthly…" at bounding box center [156, 163] width 256 height 71
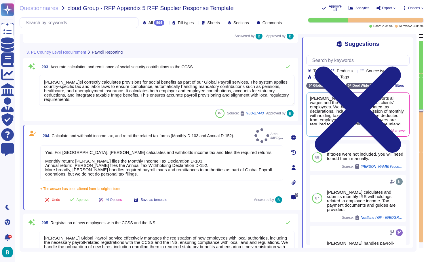
type textarea "Yes. For [GEOGRAPHIC_DATA], [PERSON_NAME] calculates and withholds income tax a…"
click at [164, 198] on button "Save as template" at bounding box center [150, 200] width 43 height 12
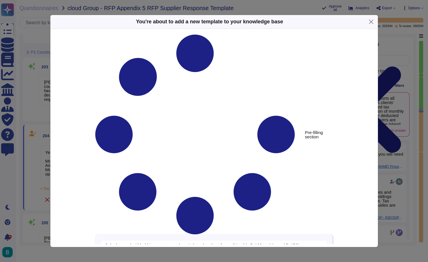
type textarea "Calculate and withhold income tax, and remit the related tax forms (Monthly D-1…"
type textarea "Yes. For [GEOGRAPHIC_DATA], [PERSON_NAME] calculates and withholds income tax a…"
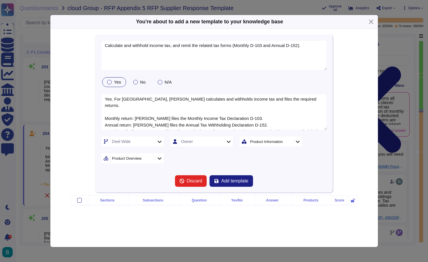
click at [120, 81] on span "Yes" at bounding box center [117, 81] width 7 height 5
click at [261, 140] on div "Product Information" at bounding box center [266, 142] width 33 height 4
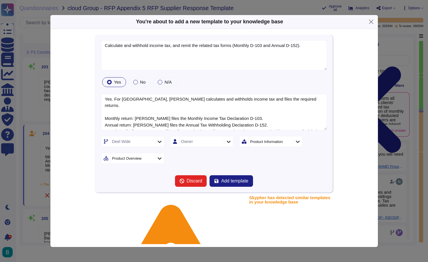
click at [192, 154] on div "[PERSON_NAME] Wide Owner Product Information Product Overview" at bounding box center [214, 150] width 226 height 28
click at [157, 155] on div at bounding box center [159, 158] width 9 height 6
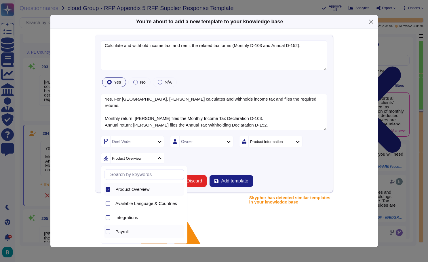
click at [133, 230] on div "Payroll" at bounding box center [148, 231] width 66 height 5
click at [207, 160] on div "[PERSON_NAME] Wide Owner Product Information 2 items selected" at bounding box center [214, 150] width 226 height 28
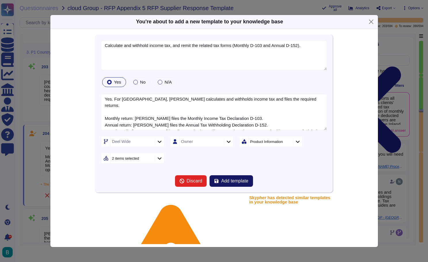
click at [241, 183] on span "Add template" at bounding box center [234, 180] width 27 height 5
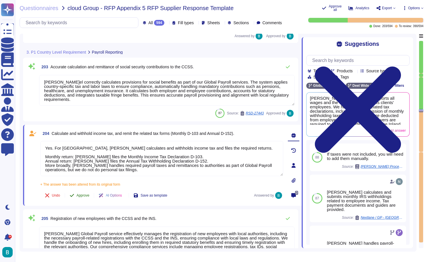
click at [88, 193] on span "Approve" at bounding box center [83, 194] width 13 height 3
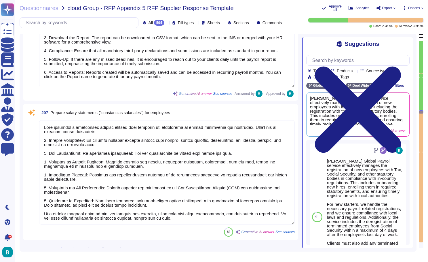
scroll to position [18152, 0]
click at [157, 145] on textarea at bounding box center [167, 172] width 256 height 104
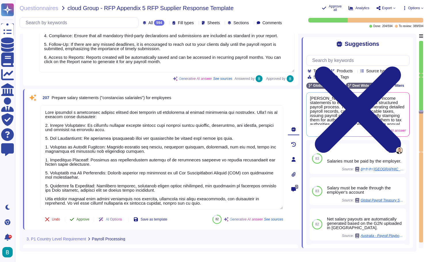
click at [84, 221] on span "Approve" at bounding box center [83, 218] width 13 height 3
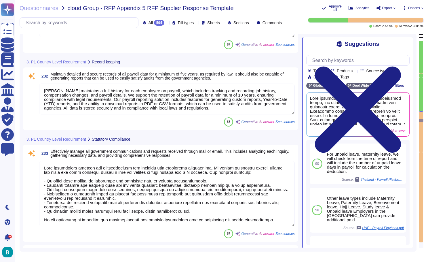
scroll to position [20522, 0]
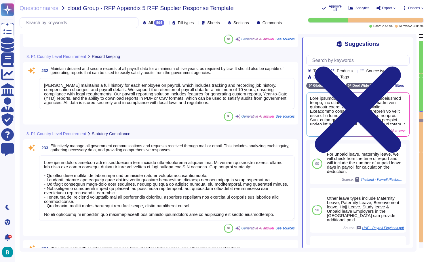
click at [425, 156] on div "Questionnaires cloud Group - RFP Appendix 5 RFP Supplier Response Template Appr…" at bounding box center [221, 131] width 413 height 262
click at [421, 152] on div at bounding box center [421, 197] width 4 height 90
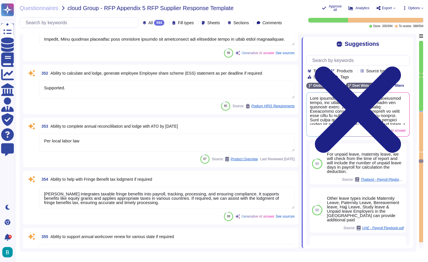
scroll to position [27959, 0]
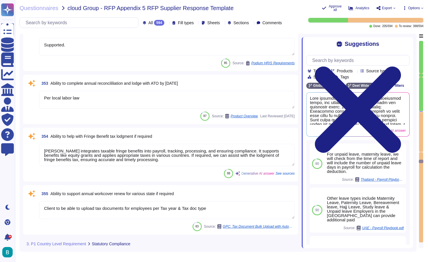
click at [166, 106] on textarea "Per local labor law" at bounding box center [167, 100] width 256 height 18
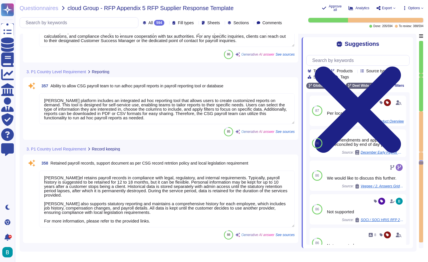
scroll to position [28267, 0]
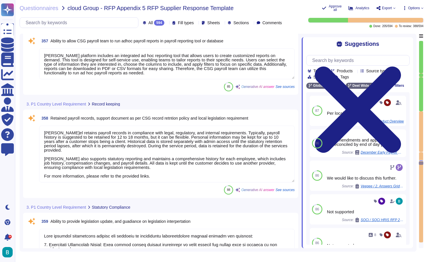
click at [393, 9] on icon at bounding box center [394, 8] width 2 height 2
click at [397, 35] on p "Download" at bounding box center [407, 42] width 20 height 14
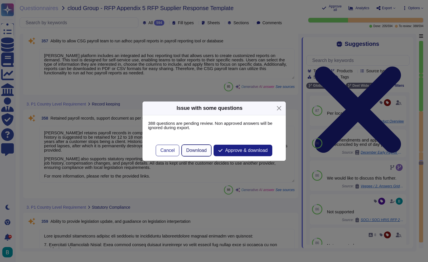
click at [203, 151] on span "Download" at bounding box center [196, 150] width 20 height 5
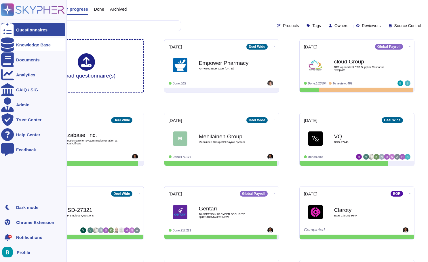
click at [36, 45] on div "Knowledge Base" at bounding box center [33, 45] width 35 height 4
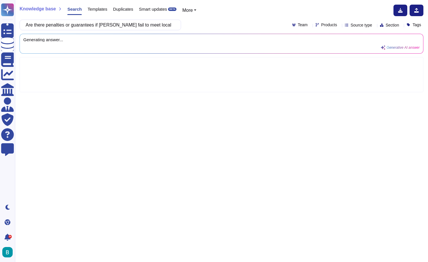
scroll to position [0, 48]
click at [212, 30] on div "Are there penalties or guarantees if Deel fail to meet local compliance or payr…" at bounding box center [222, 25] width 404 height 11
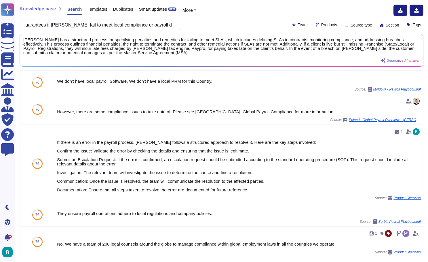
scroll to position [0, 0]
click at [132, 23] on input "Are there penalties or guarantees if Deel fail to meet local compliance or payr…" at bounding box center [99, 25] width 152 height 10
paste input "What happens if you exit a country — will employees be transferred to another p…"
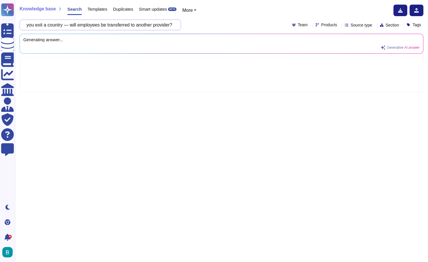
click at [36, 26] on input "What happens if you exit a country — will employees be transferred to another p…" at bounding box center [99, 25] width 152 height 10
click at [199, 21] on div "What happens if you exit a country — will employees be transferred to another p…" at bounding box center [222, 25] width 404 height 11
click at [32, 24] on input "What happens if you exit a country — will employees be transferred to another p…" at bounding box center [99, 25] width 152 height 10
click at [121, 22] on input "GP - What happens if you exit a country — will employees be transferred to anot…" at bounding box center [99, 25] width 152 height 10
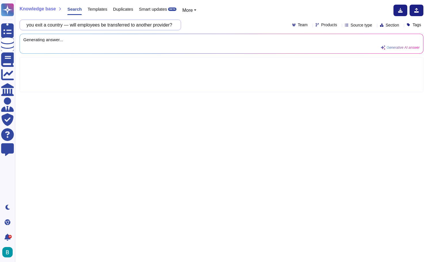
click at [121, 25] on input "GP - What happens if you exit a country — will employees be transferred to anot…" at bounding box center [99, 25] width 152 height 10
type input "GP - What happens if you exit a country, will employees be transferred to anoth…"
click at [197, 24] on div "GP - What happens if you exit a country, will employees be transferred to anoth…" at bounding box center [222, 25] width 404 height 11
click at [168, 24] on input "GP - What happens if you exit a country, will employees be transferred to anoth…" at bounding box center [99, 25] width 152 height 10
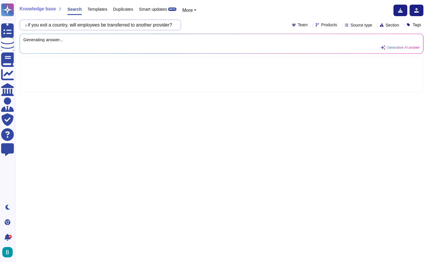
click at [168, 24] on input "GP - What happens if you exit a country, will employees be transferred to anoth…" at bounding box center [99, 25] width 152 height 10
click at [236, 29] on div "GP - What happens if you exit a country, will employees be transferred to anoth…" at bounding box center [222, 25] width 404 height 11
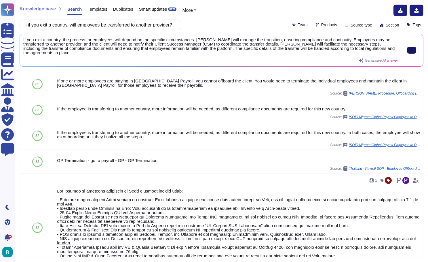
click at [409, 47] on button at bounding box center [411, 50] width 9 height 7
